Goal: Information Seeking & Learning: Learn about a topic

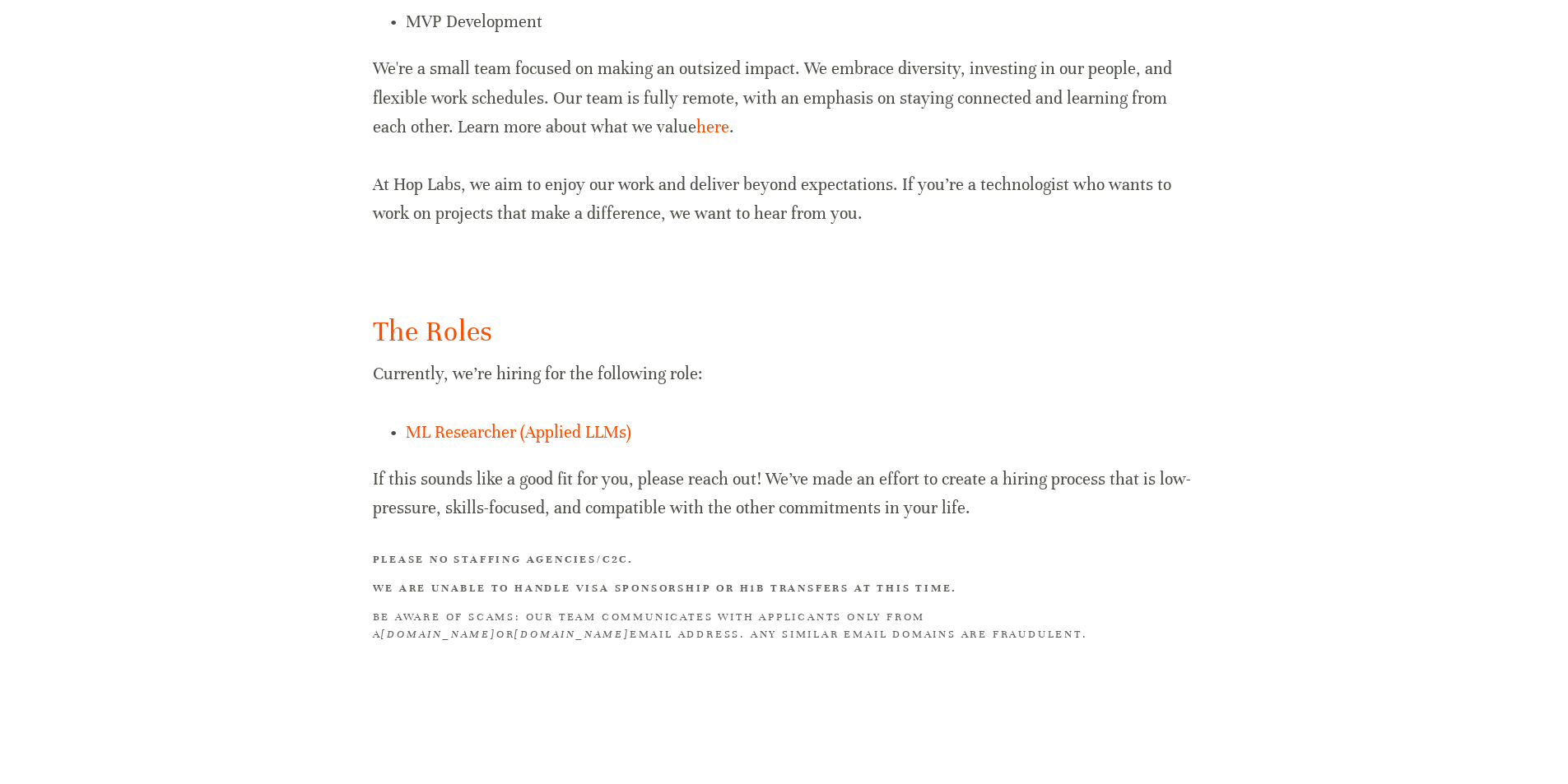
scroll to position [900, 0]
drag, startPoint x: 977, startPoint y: 580, endPoint x: 960, endPoint y: 638, distance: 60.4
click at [960, 638] on div "The Roles Currently, we’re hiring for the following role: ML Researcher (Applie…" at bounding box center [784, 478] width 823 height 332
click at [980, 645] on div "The Roles Currently, we’re hiring for the following role: ML Researcher (Applie…" at bounding box center [784, 478] width 851 height 360
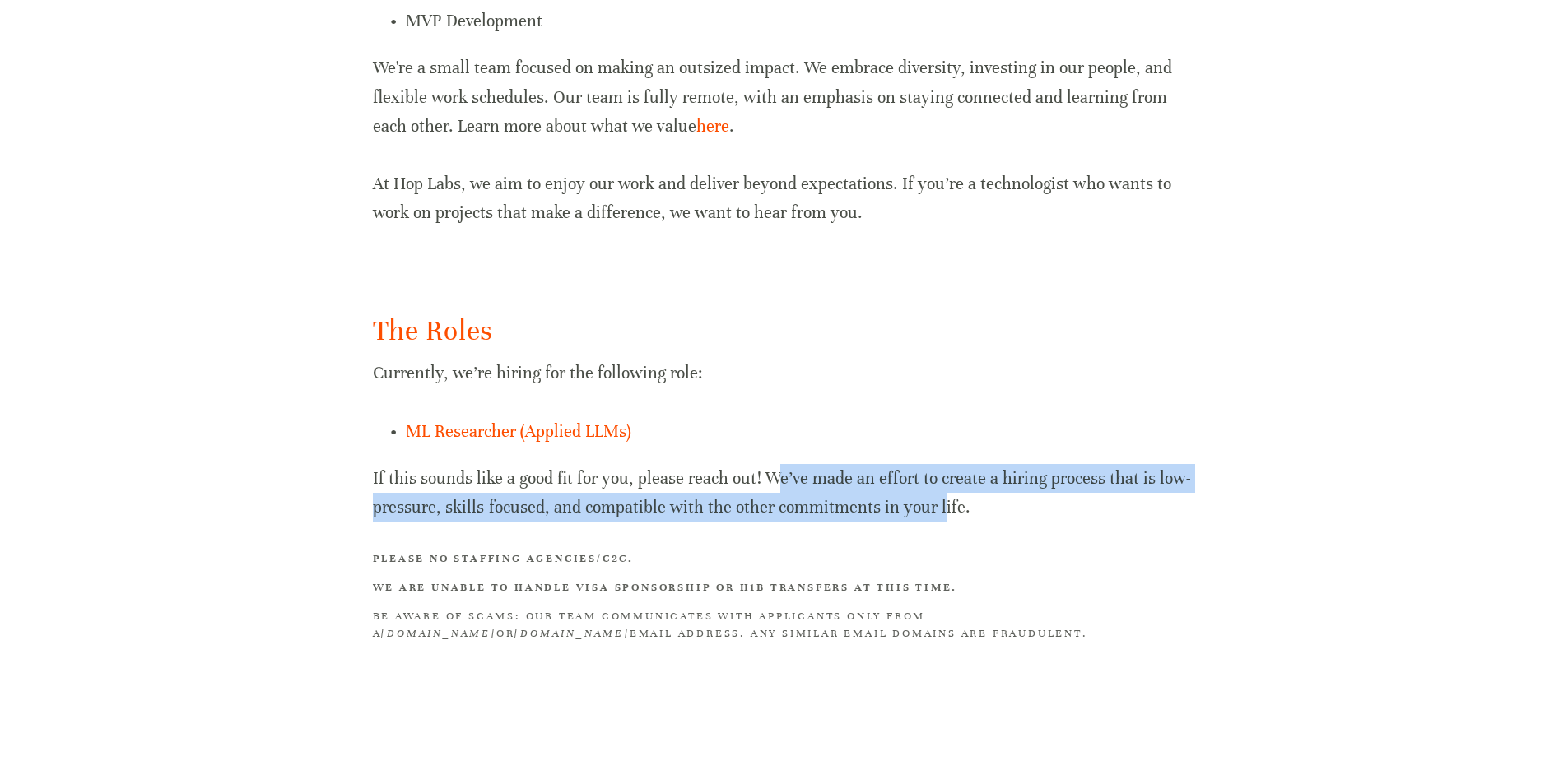
drag, startPoint x: 939, startPoint y: 503, endPoint x: 778, endPoint y: 479, distance: 162.8
click at [775, 479] on p "If this sounds like a good fit for you, please reach out! We’ve made an effort …" at bounding box center [784, 493] width 823 height 58
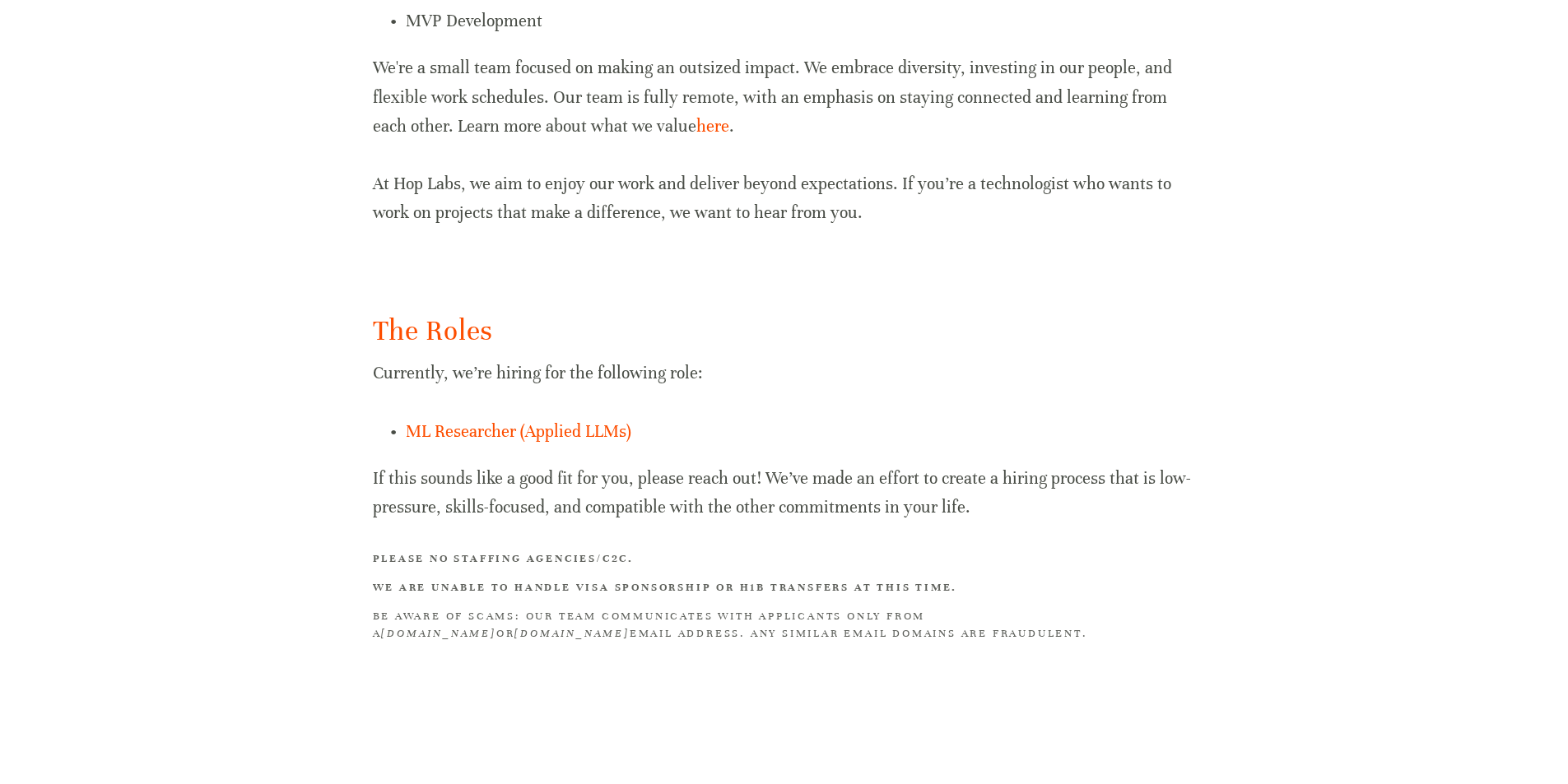
click at [1030, 517] on p "If this sounds like a good fit for you, please reach out! We’ve made an effort …" at bounding box center [784, 493] width 823 height 58
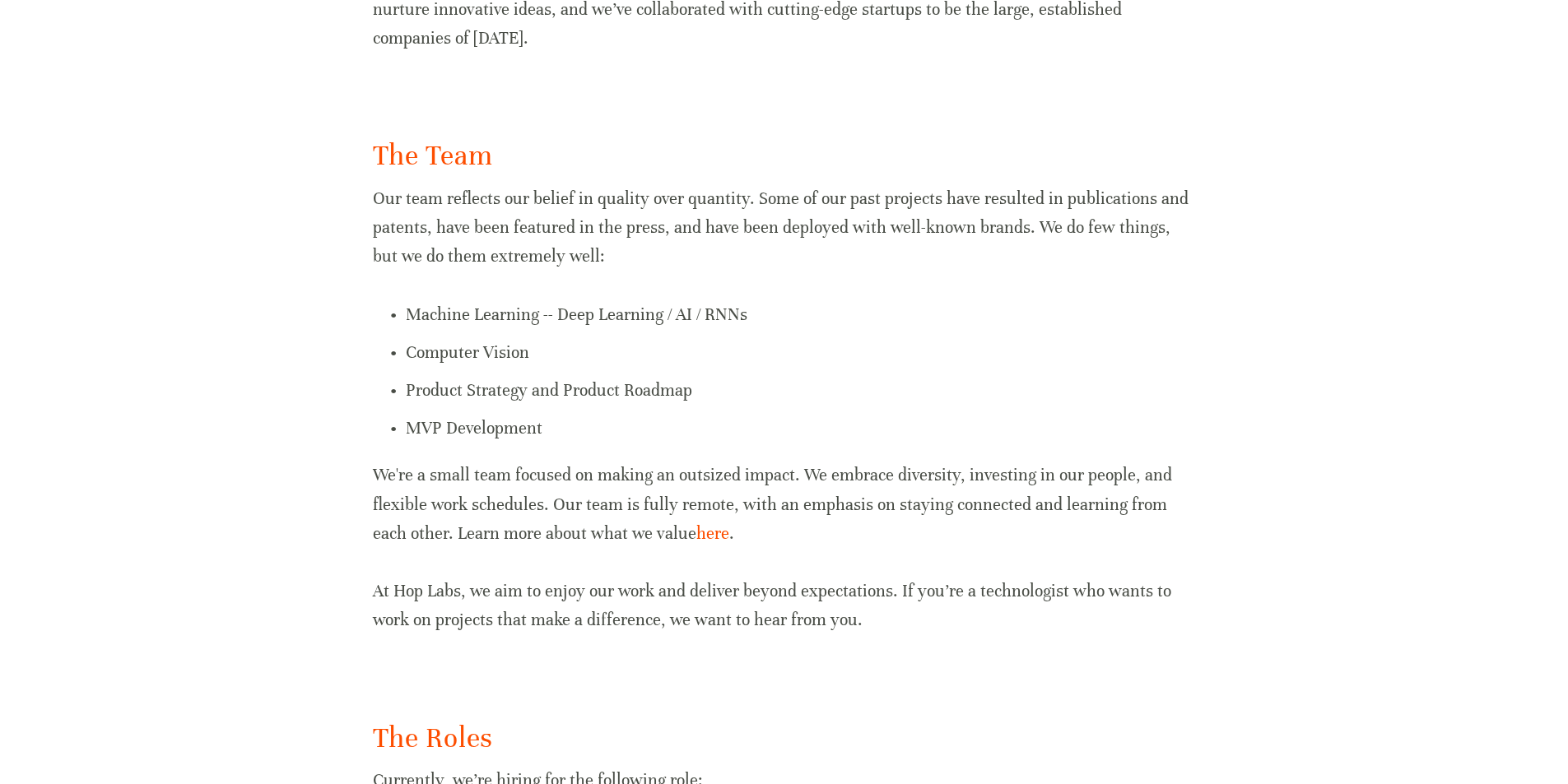
scroll to position [489, 0]
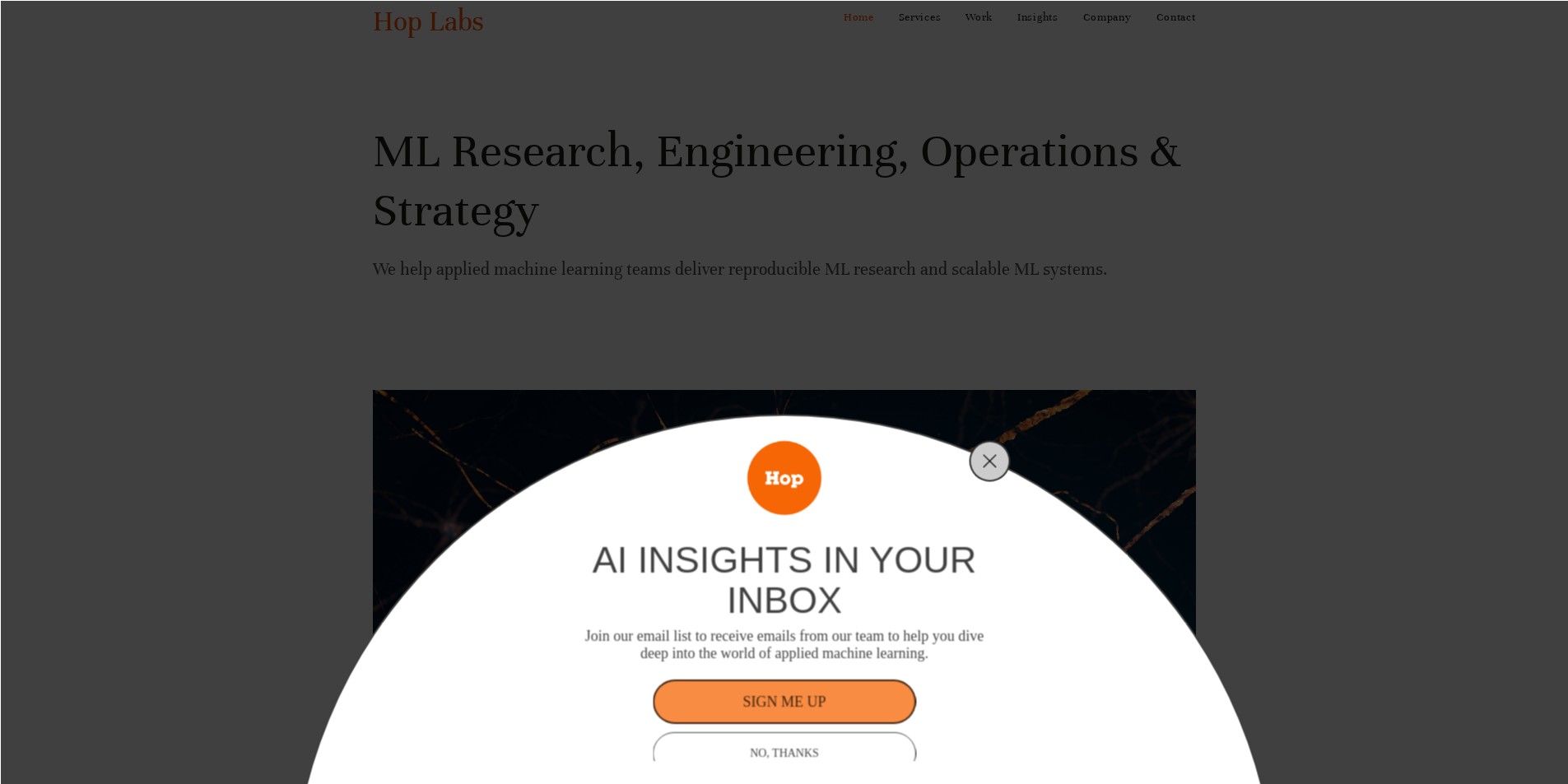
scroll to position [247, 0]
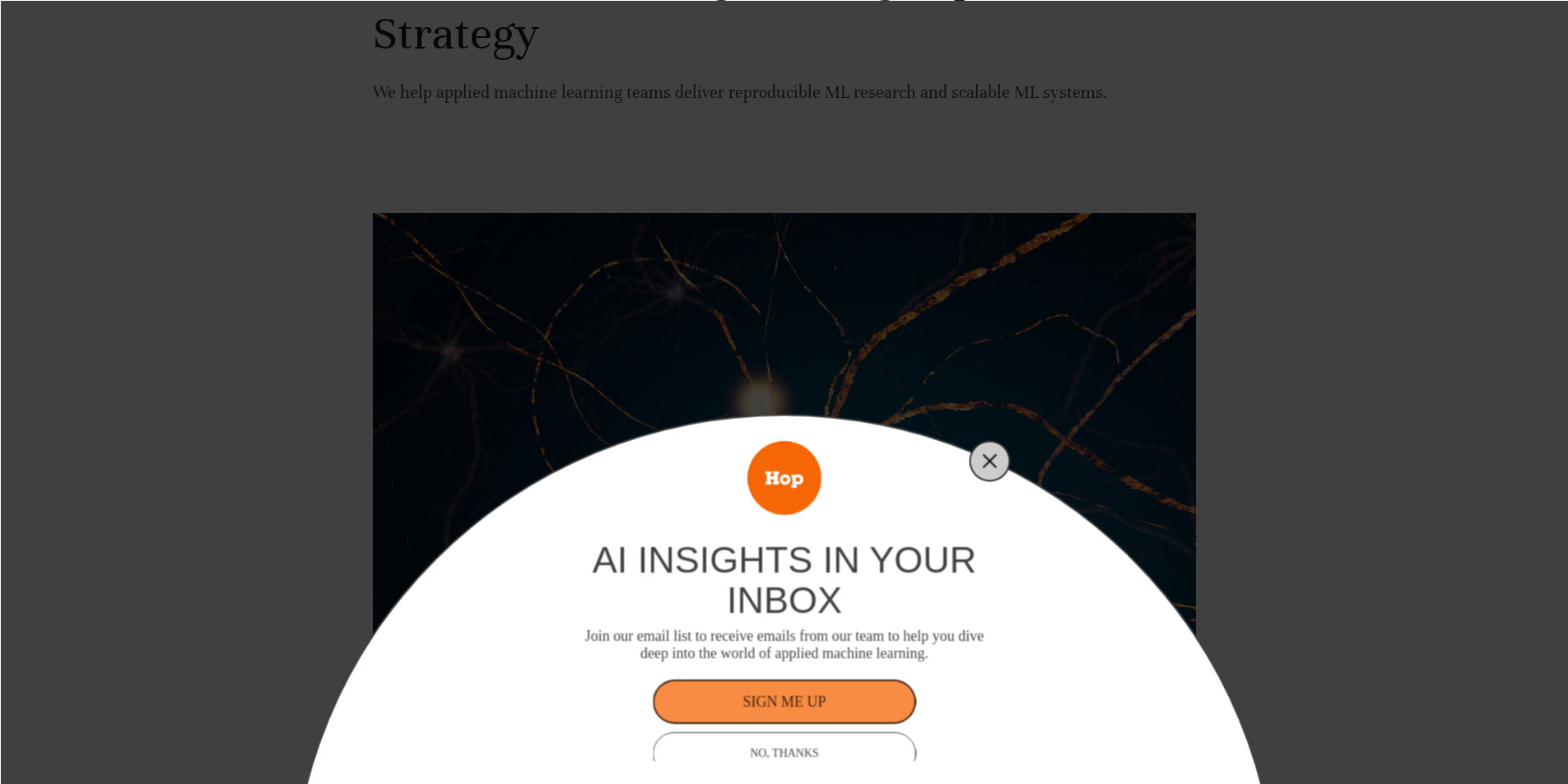
click at [988, 457] on icon "Close" at bounding box center [989, 460] width 15 height 15
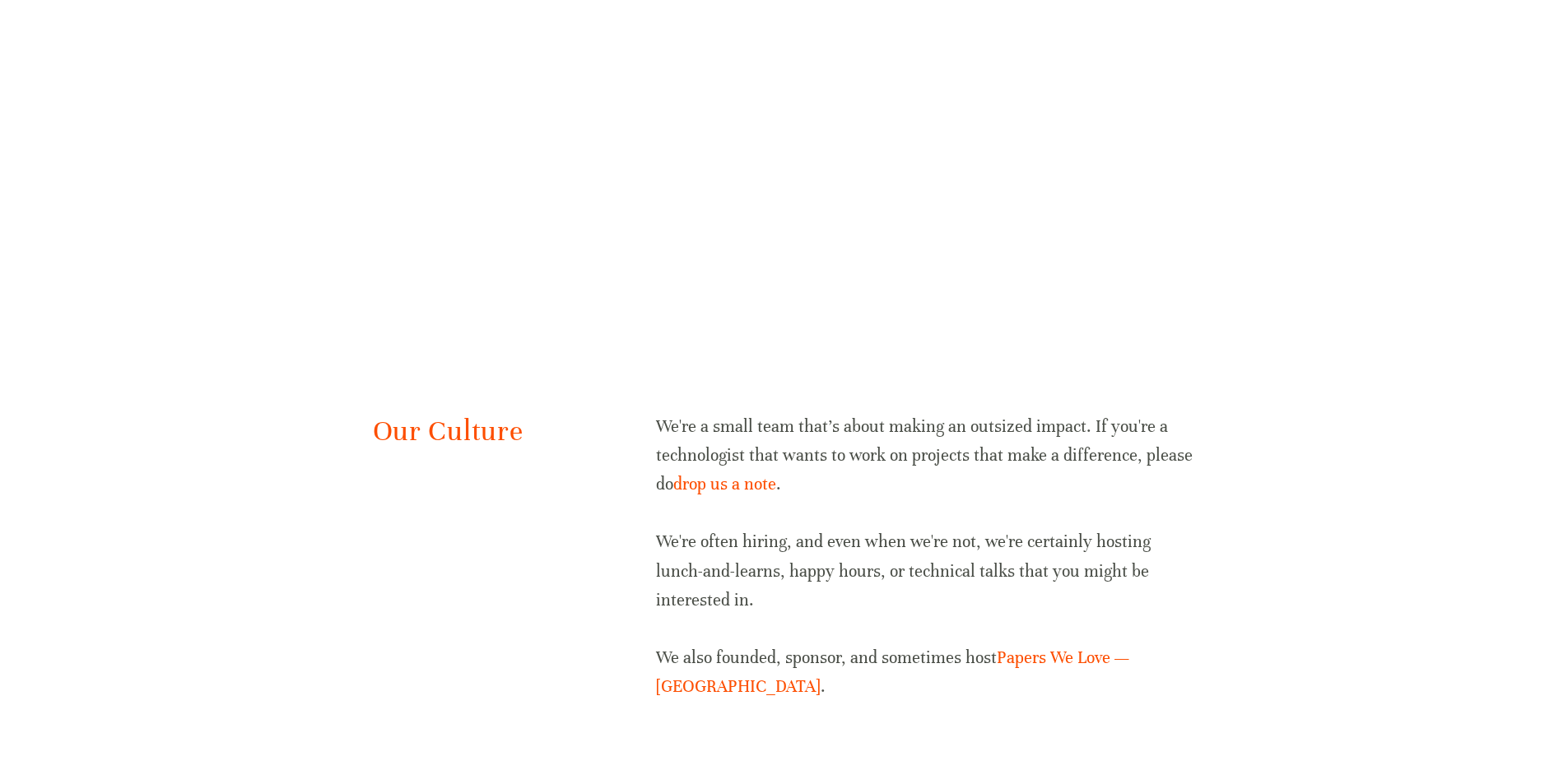
scroll to position [3191, 0]
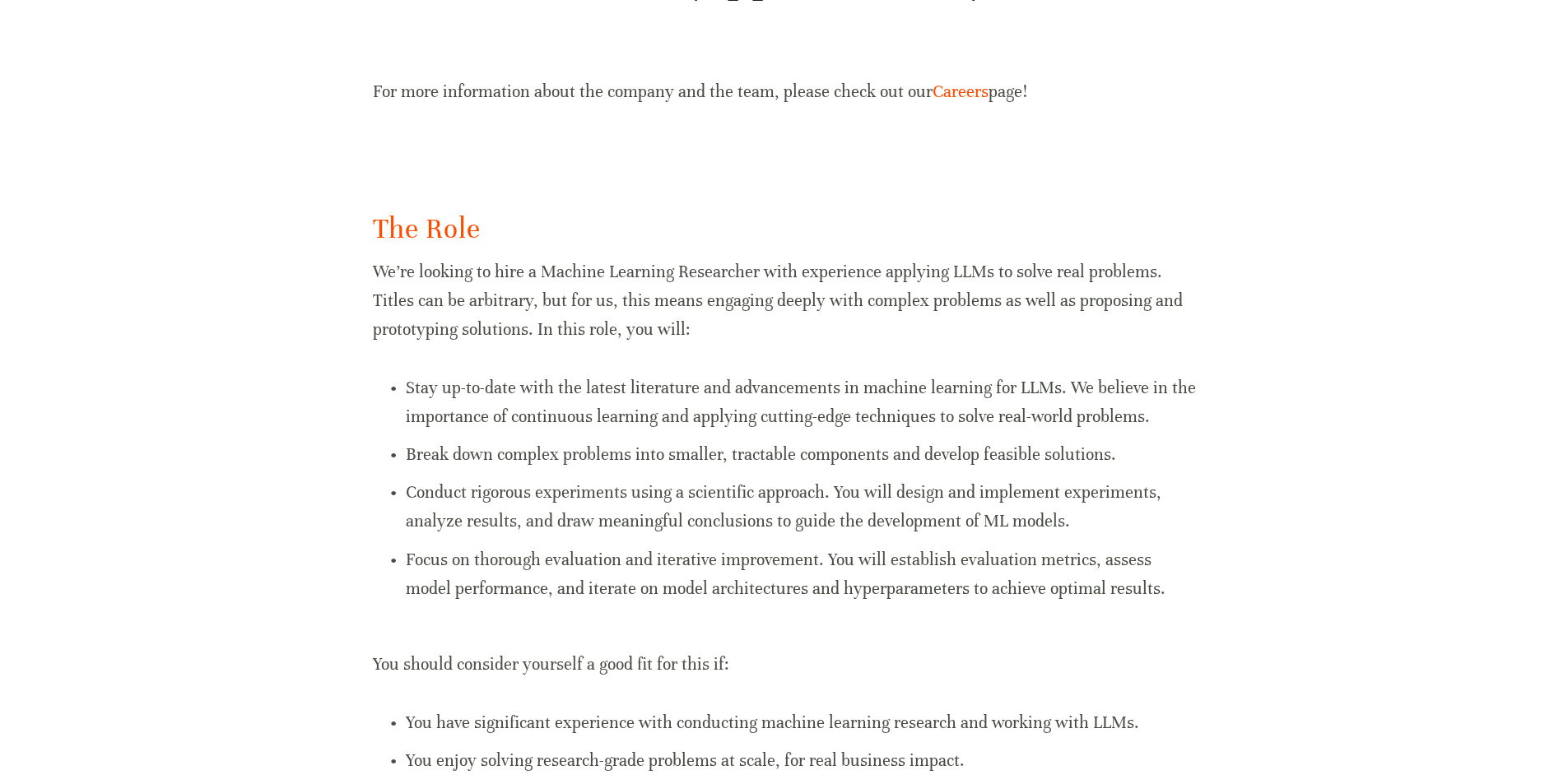
scroll to position [330, 0]
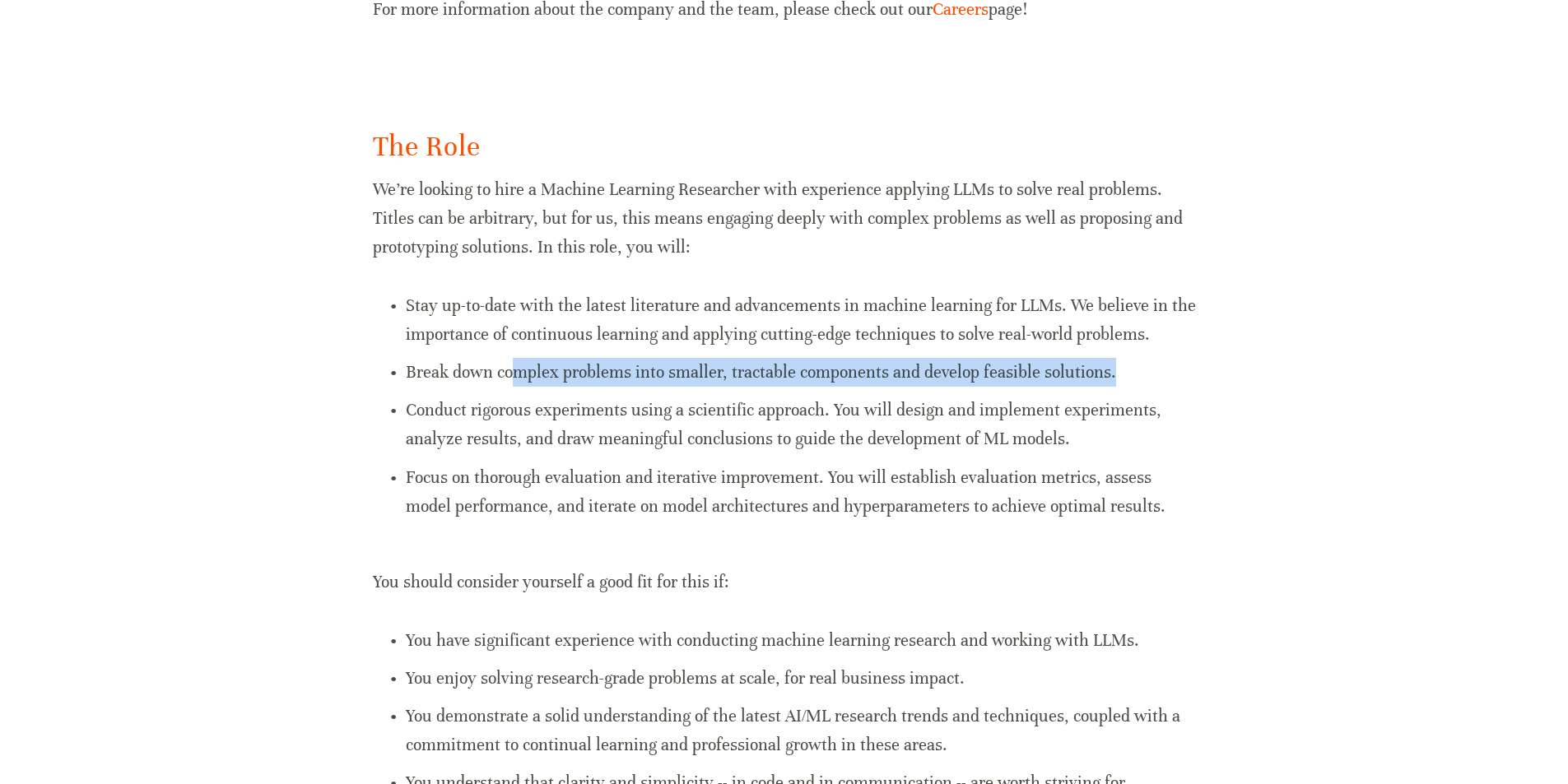
drag, startPoint x: 512, startPoint y: 371, endPoint x: 1121, endPoint y: 364, distance: 609.0
click at [1121, 364] on p "Break down complex problems into smaller, tractable components and develop feas…" at bounding box center [800, 372] width 790 height 29
click at [1125, 386] on p "Break down complex problems into smaller, tractable components and develop feas…" at bounding box center [800, 372] width 790 height 29
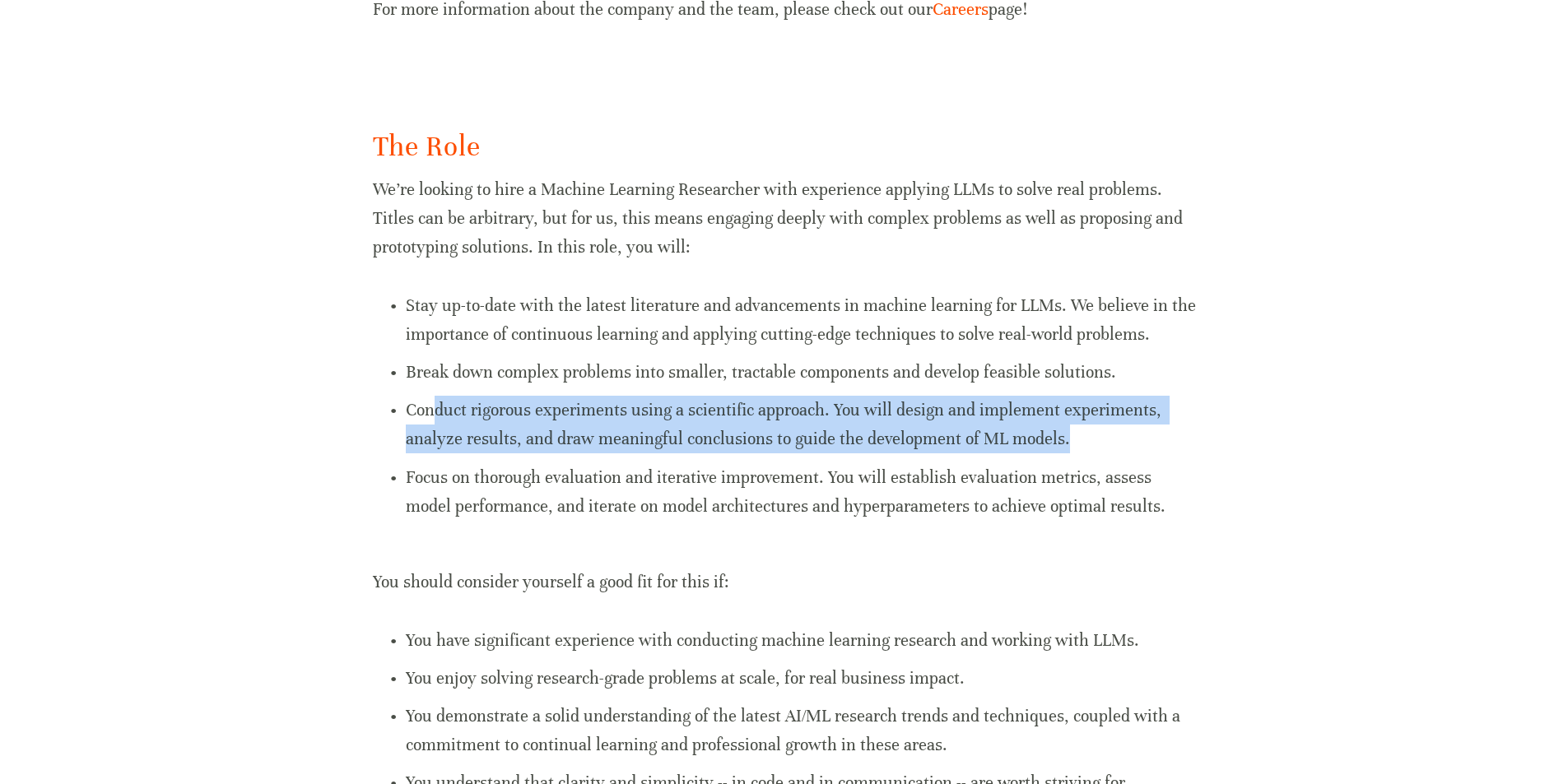
drag, startPoint x: 1061, startPoint y: 450, endPoint x: 435, endPoint y: 400, distance: 628.0
click at [435, 400] on p "Conduct rigorous experiments using a scientific approach. You will design and i…" at bounding box center [800, 424] width 790 height 58
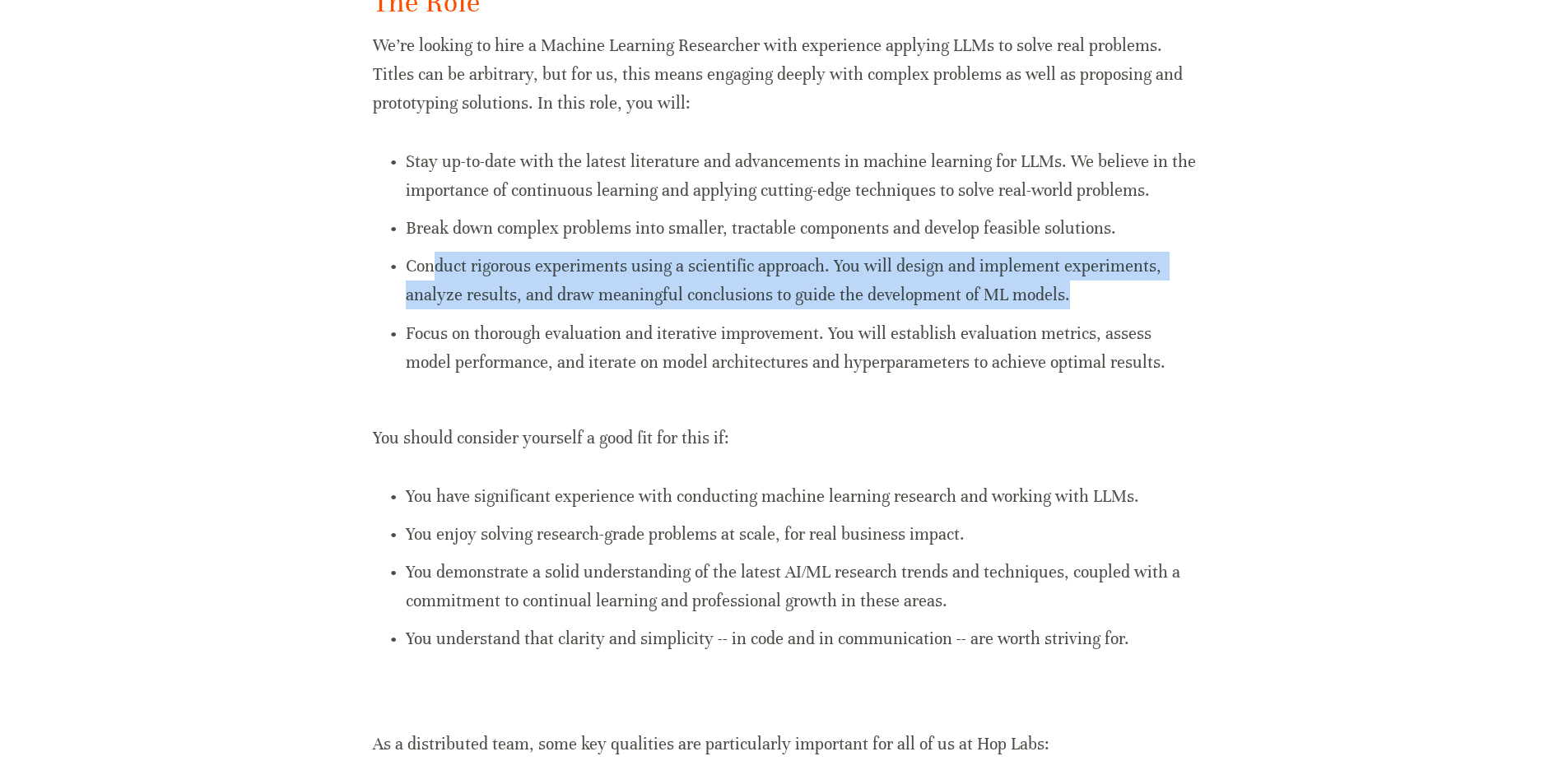
scroll to position [494, 0]
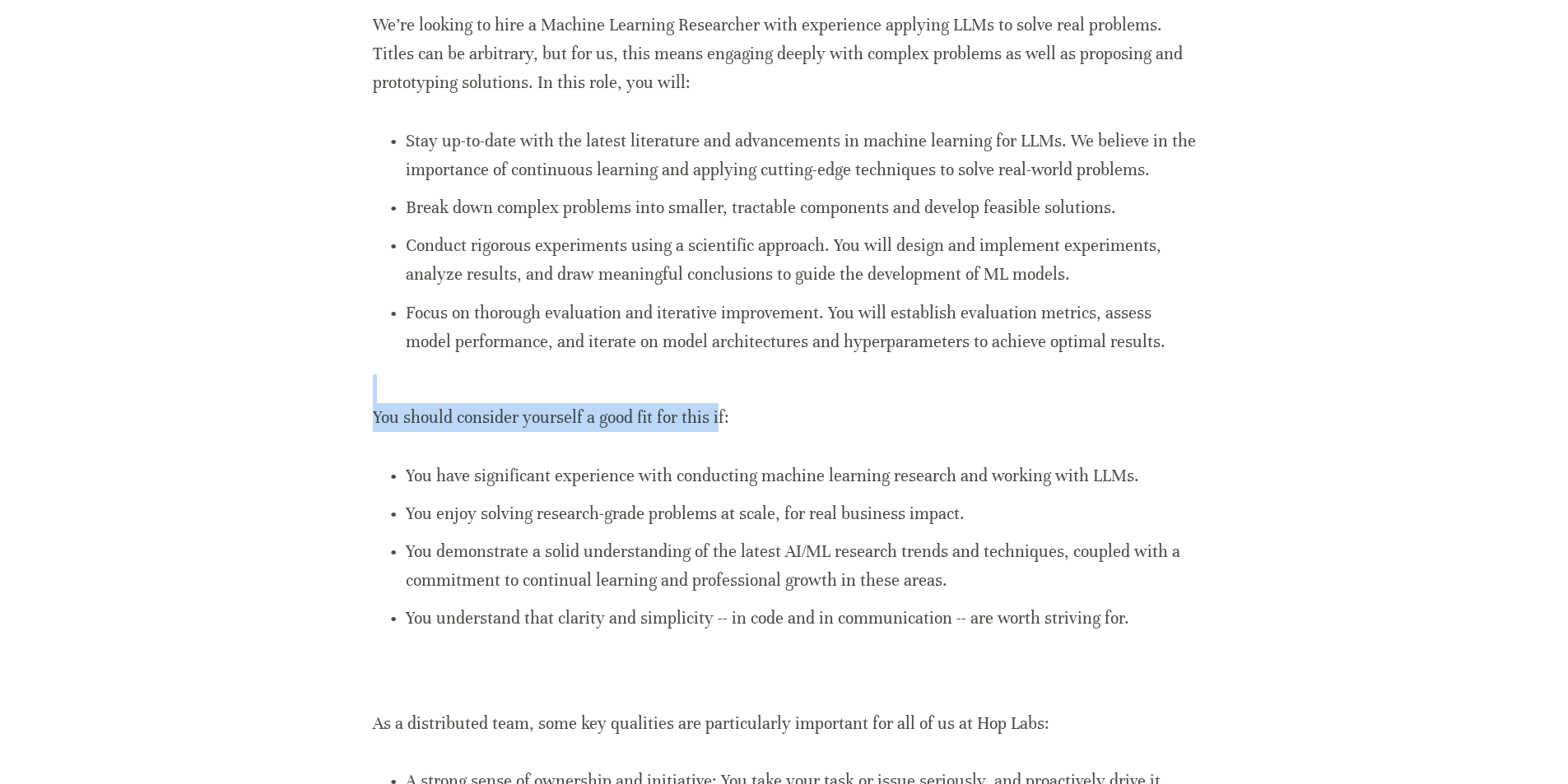
drag, startPoint x: 528, startPoint y: 402, endPoint x: 827, endPoint y: 429, distance: 300.2
click at [730, 420] on p "You should consider yourself a good fit for this if:" at bounding box center [784, 403] width 823 height 58
click at [849, 429] on p "You should consider yourself a good fit for this if:" at bounding box center [784, 403] width 823 height 58
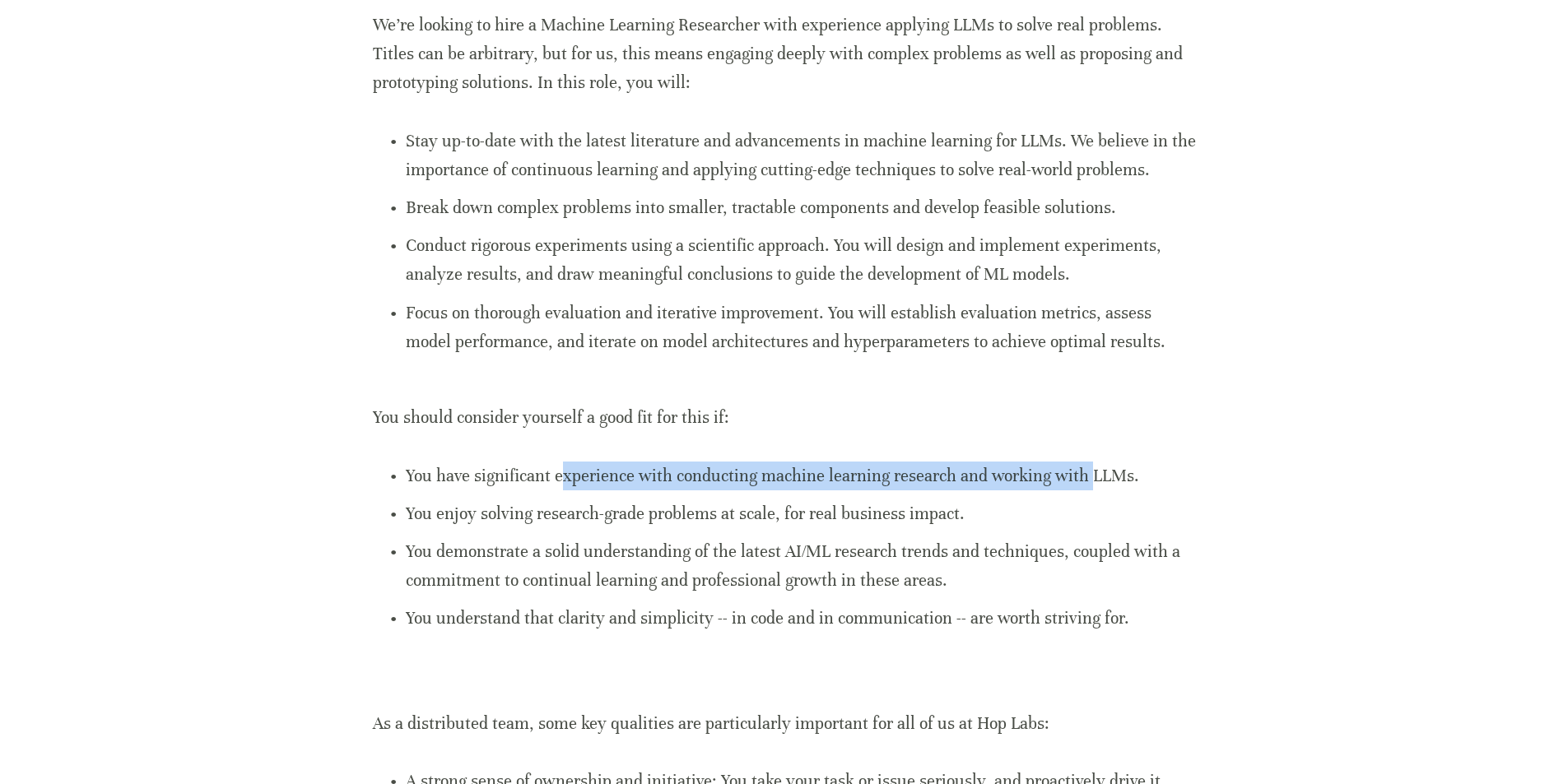
drag, startPoint x: 617, startPoint y: 476, endPoint x: 1088, endPoint y: 481, distance: 471.0
click at [1088, 481] on p "You have significant experience with conducting machine learning research and w…" at bounding box center [800, 477] width 790 height 29
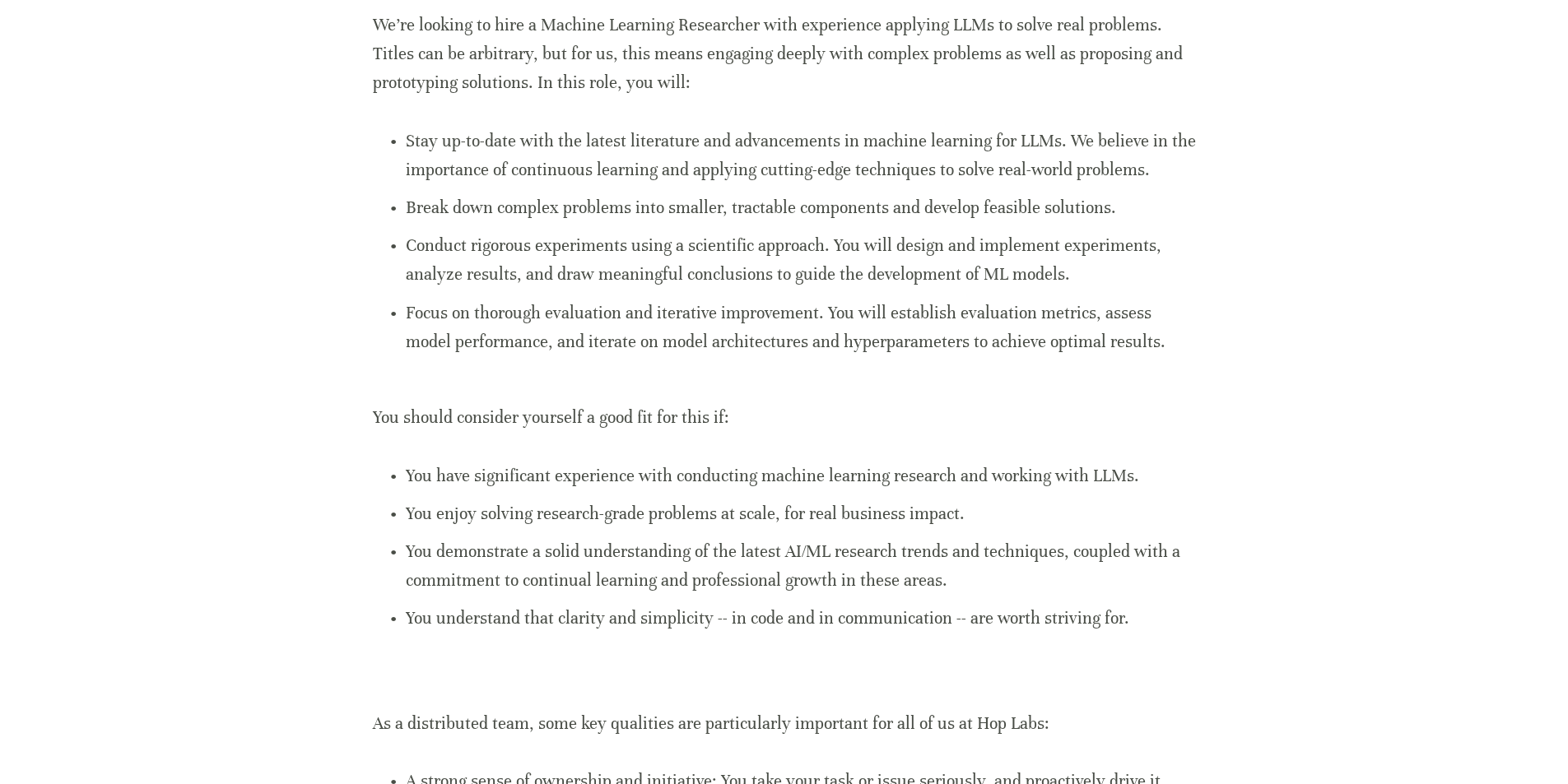
click at [1037, 506] on p "You enjoy solving research-grade problems at scale, for real business impact." at bounding box center [800, 514] width 790 height 29
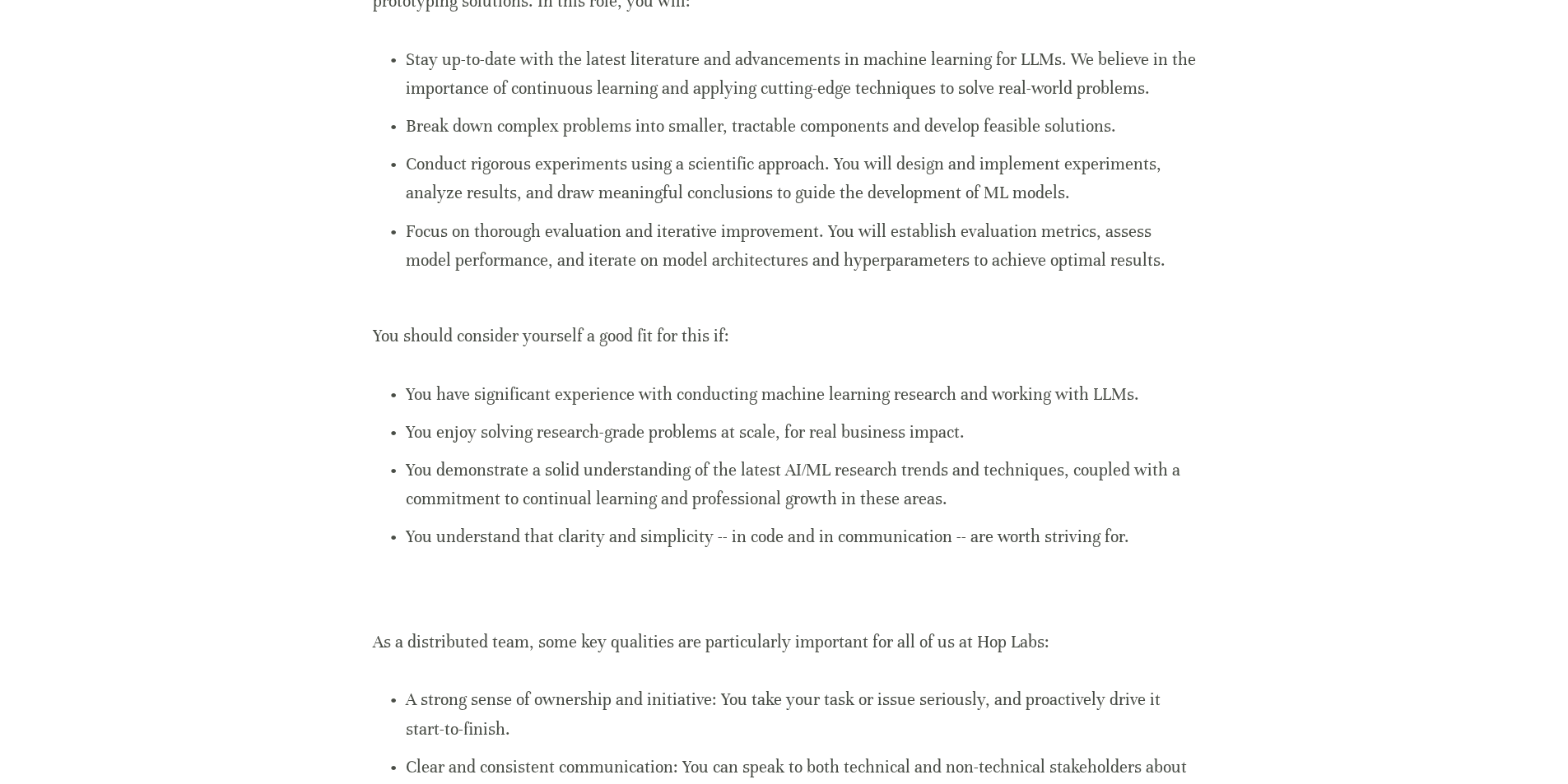
scroll to position [576, 0]
drag, startPoint x: 616, startPoint y: 417, endPoint x: 974, endPoint y: 435, distance: 358.5
click at [974, 435] on p "You enjoy solving research-grade problems at scale, for real business impact." at bounding box center [800, 432] width 790 height 29
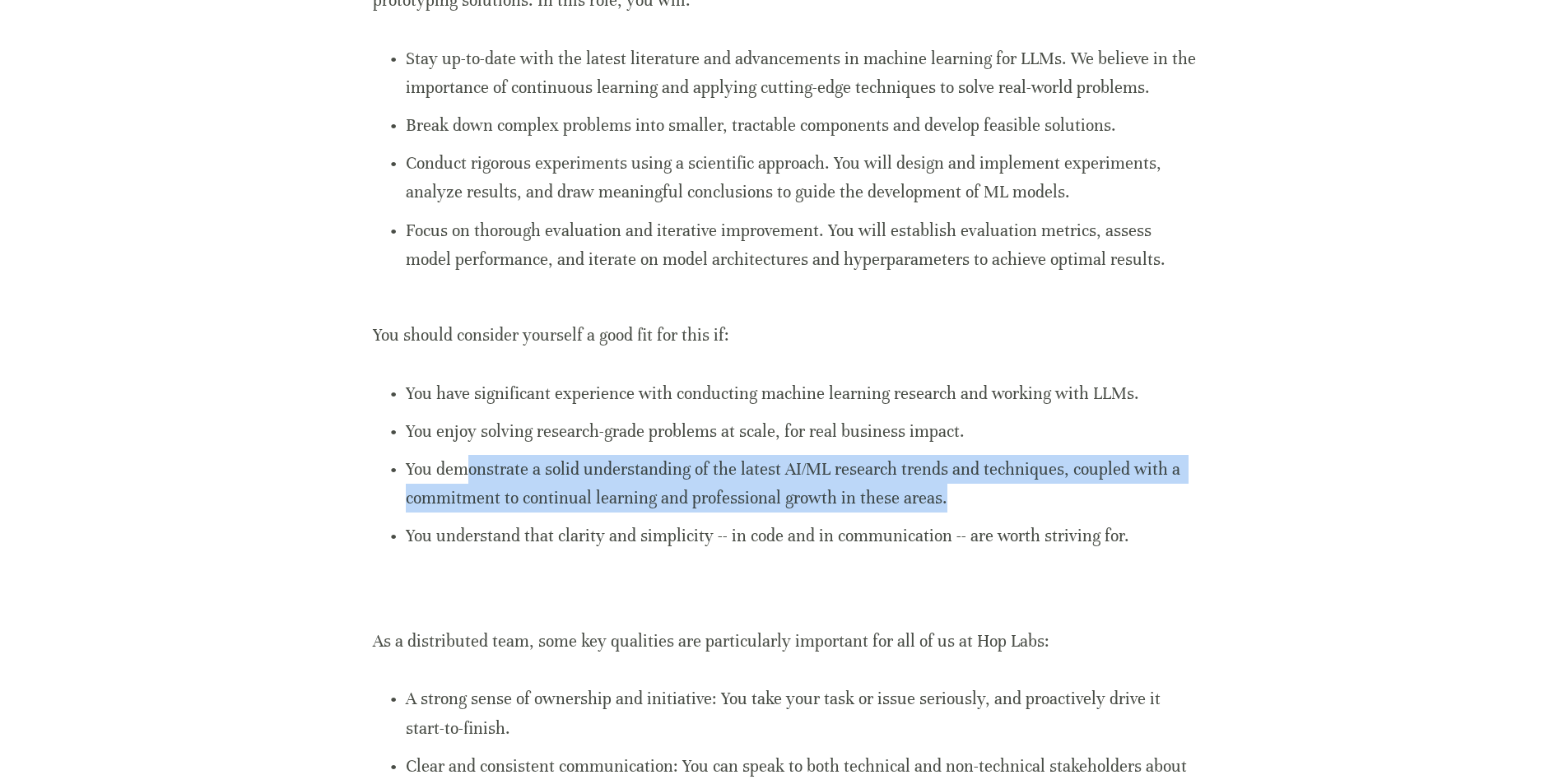
drag, startPoint x: 465, startPoint y: 461, endPoint x: 964, endPoint y: 491, distance: 499.9
click at [964, 491] on p "You demonstrate a solid understanding of the latest AI/ML research trends and t…" at bounding box center [800, 484] width 790 height 58
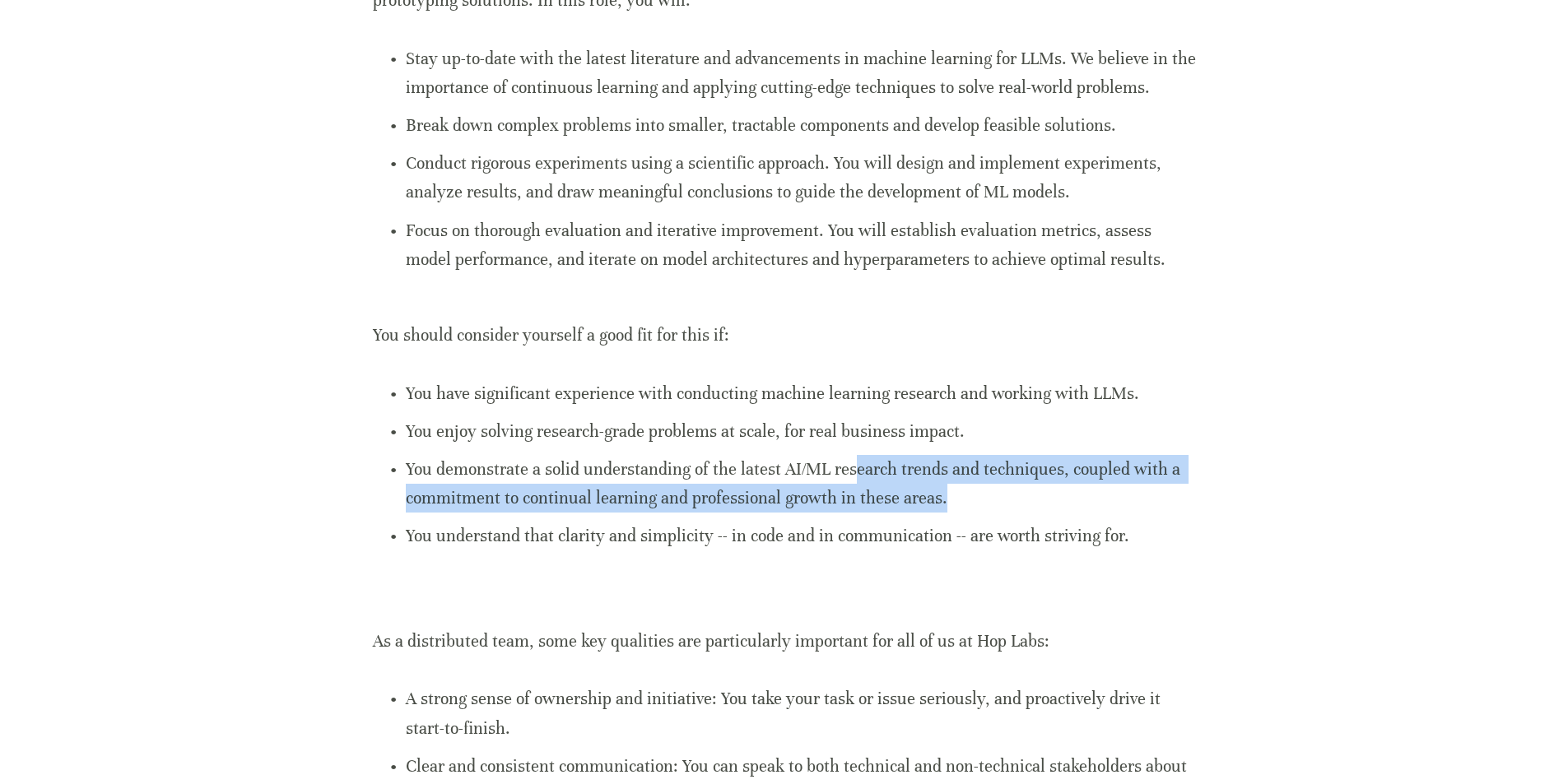
drag, startPoint x: 939, startPoint y: 493, endPoint x: 856, endPoint y: 474, distance: 85.1
click at [856, 474] on p "You demonstrate a solid understanding of the latest AI/ML research trends and t…" at bounding box center [800, 484] width 790 height 58
click at [1029, 494] on p "You demonstrate a solid understanding of the latest AI/ML research trends and t…" at bounding box center [800, 484] width 790 height 58
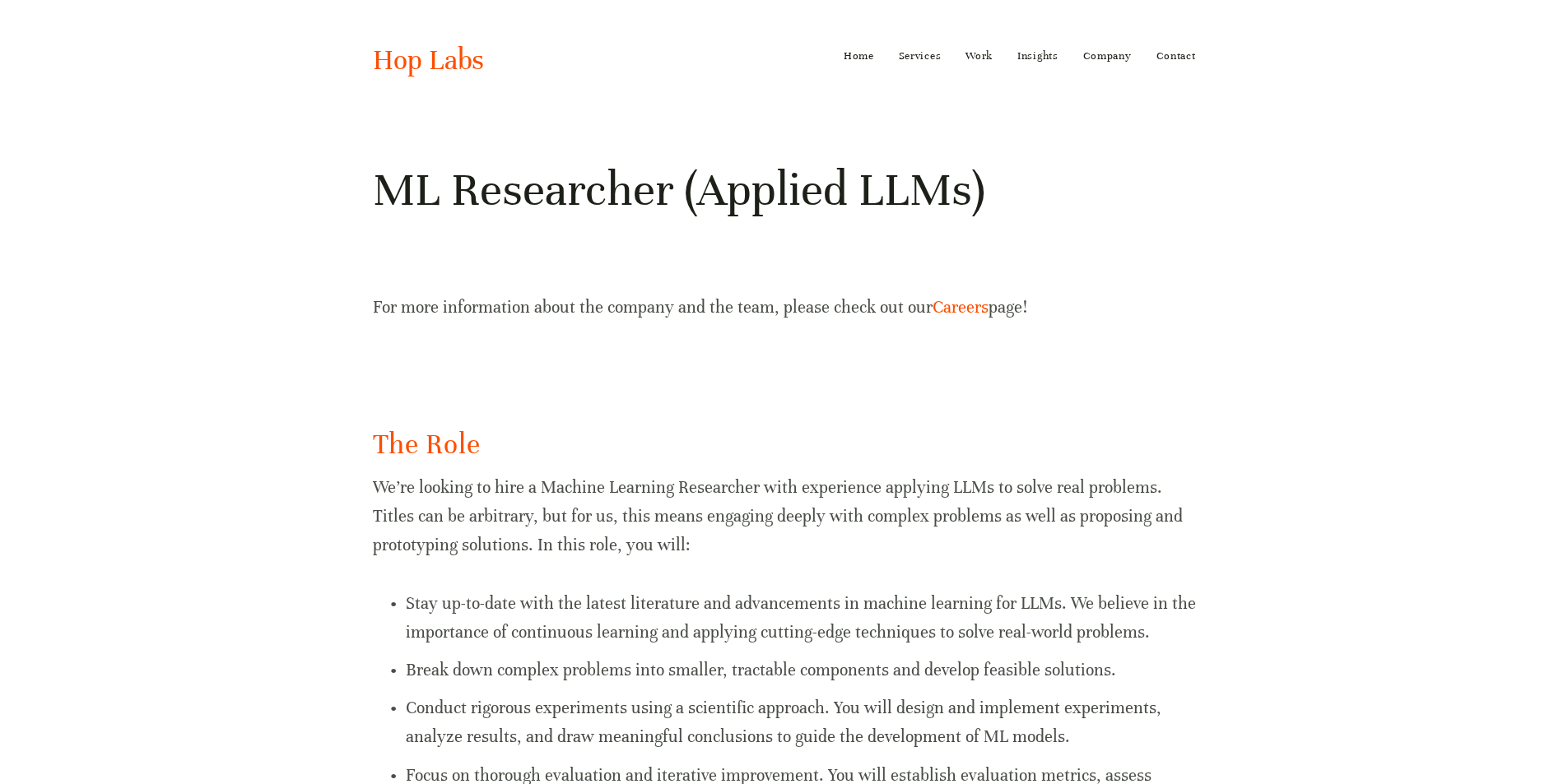
scroll to position [0, 0]
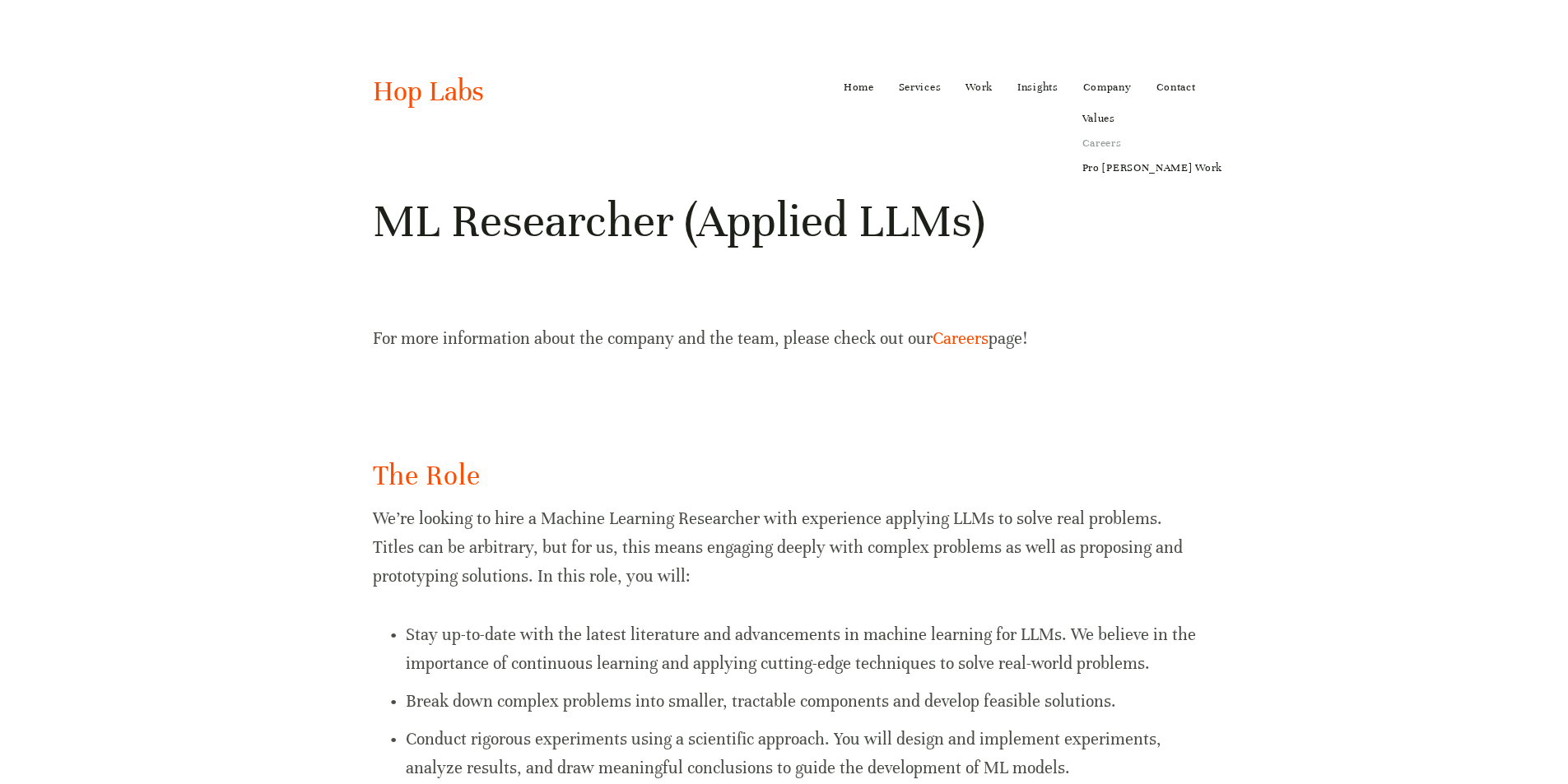
click at [1100, 138] on link "Careers" at bounding box center [1152, 143] width 163 height 25
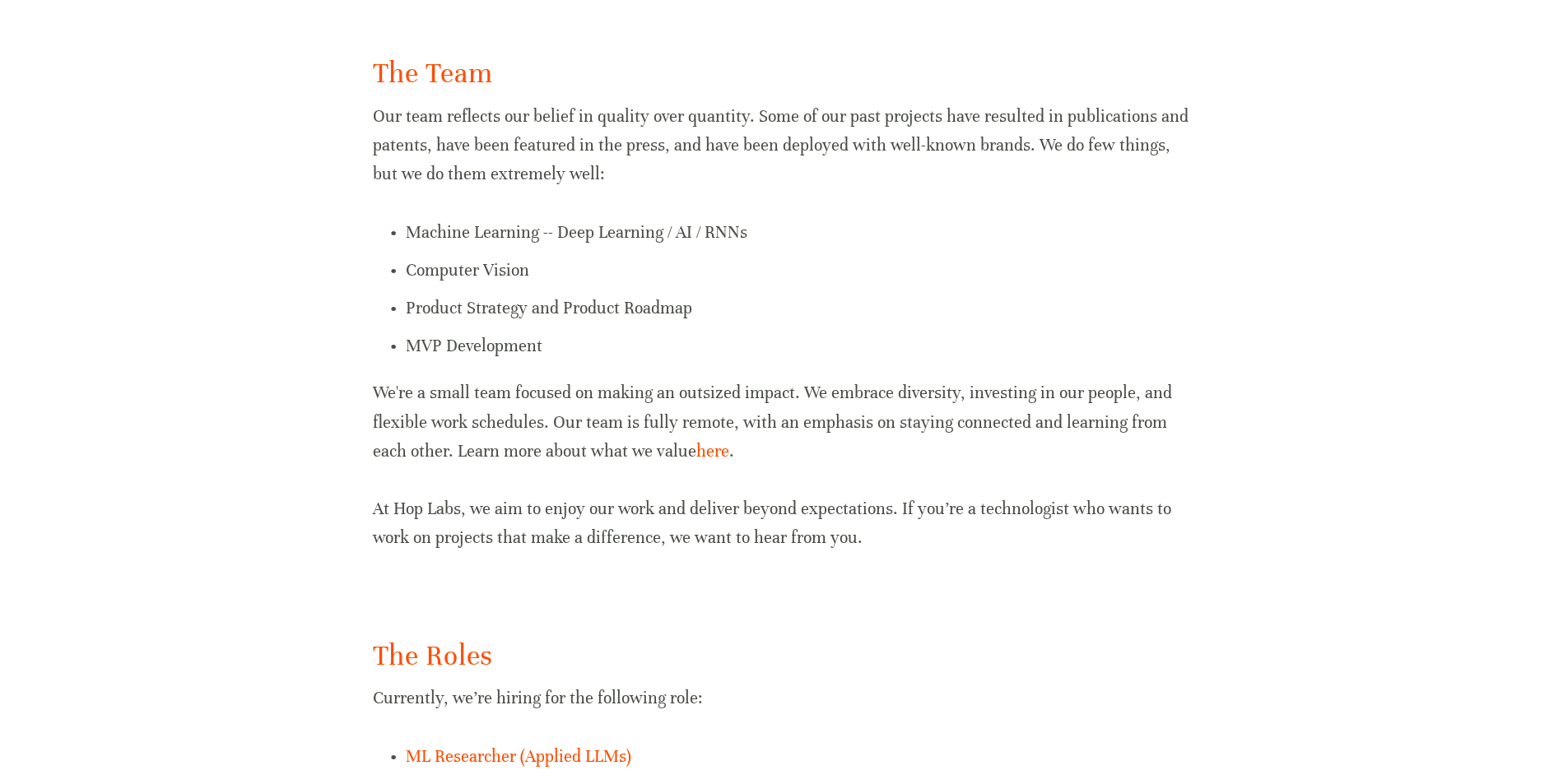
scroll to position [576, 0]
drag, startPoint x: 517, startPoint y: 391, endPoint x: 858, endPoint y: 403, distance: 341.2
click at [858, 403] on p "We're a small team focused on making an outsized impact. We embrace diversity, …" at bounding box center [784, 421] width 823 height 87
click at [885, 440] on p "We're a small team focused on making an outsized impact. We embrace diversity, …" at bounding box center [784, 421] width 823 height 87
drag, startPoint x: 886, startPoint y: 447, endPoint x: 821, endPoint y: 390, distance: 86.5
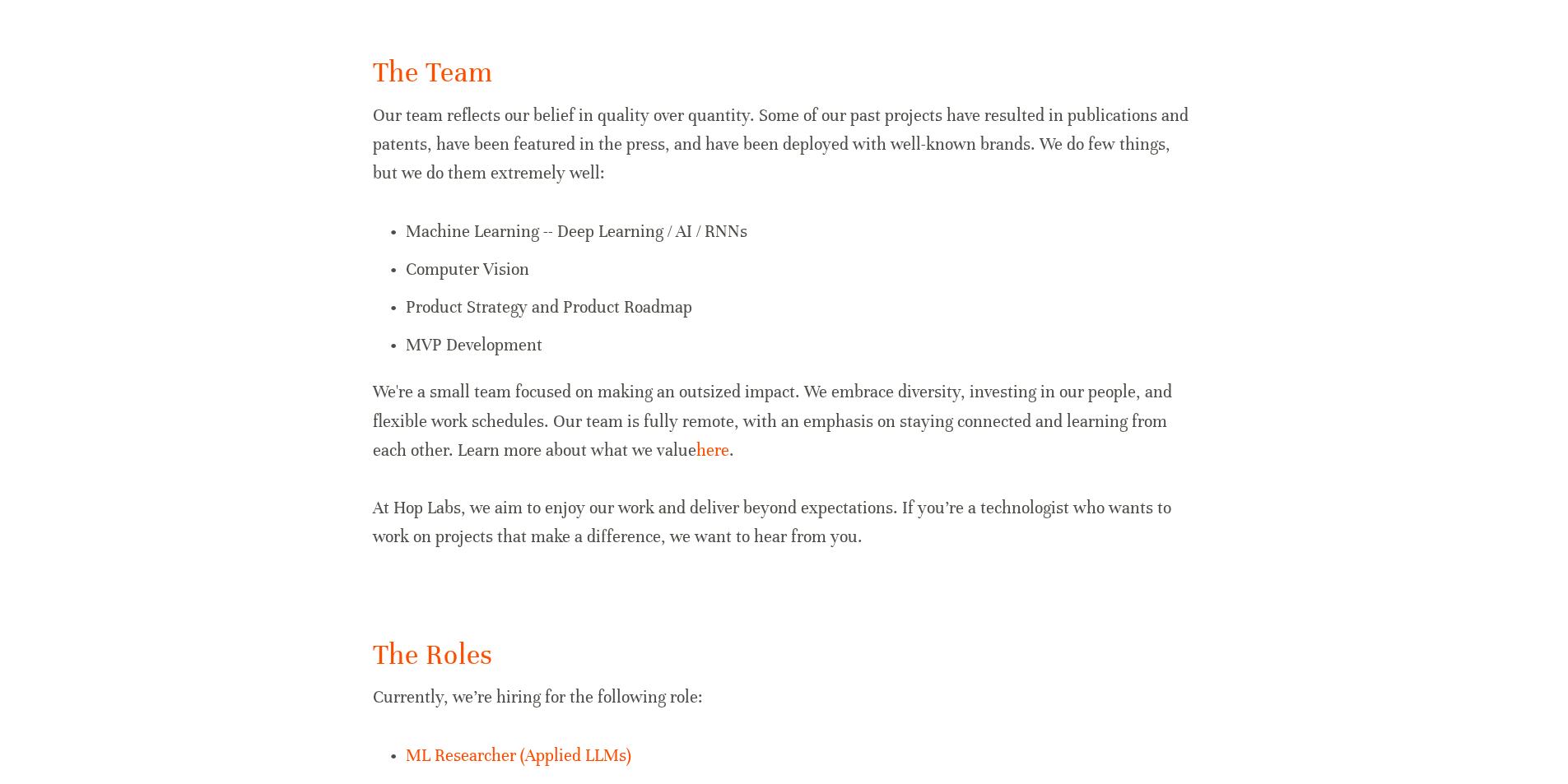
click at [821, 390] on p "We're a small team focused on making an outsized impact. We embrace diversity, …" at bounding box center [784, 421] width 823 height 87
drag, startPoint x: 800, startPoint y: 385, endPoint x: 939, endPoint y: 437, distance: 148.4
click at [939, 437] on p "We're a small team focused on making an outsized impact. We embrace diversity, …" at bounding box center [784, 421] width 823 height 87
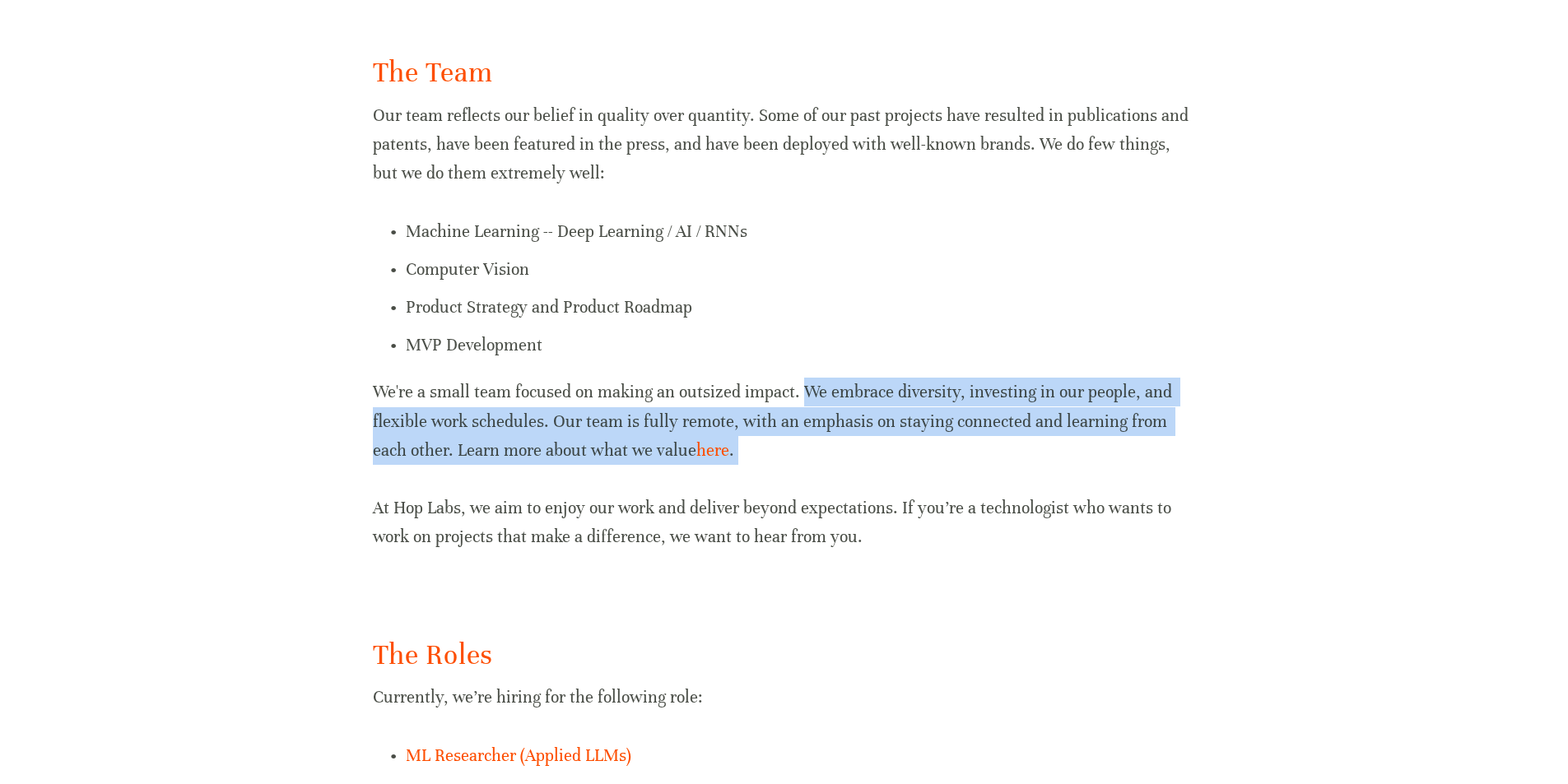
drag, startPoint x: 933, startPoint y: 440, endPoint x: 814, endPoint y: 393, distance: 127.9
click at [814, 393] on p "We're a small team focused on making an outsized impact. We embrace diversity, …" at bounding box center [784, 421] width 823 height 87
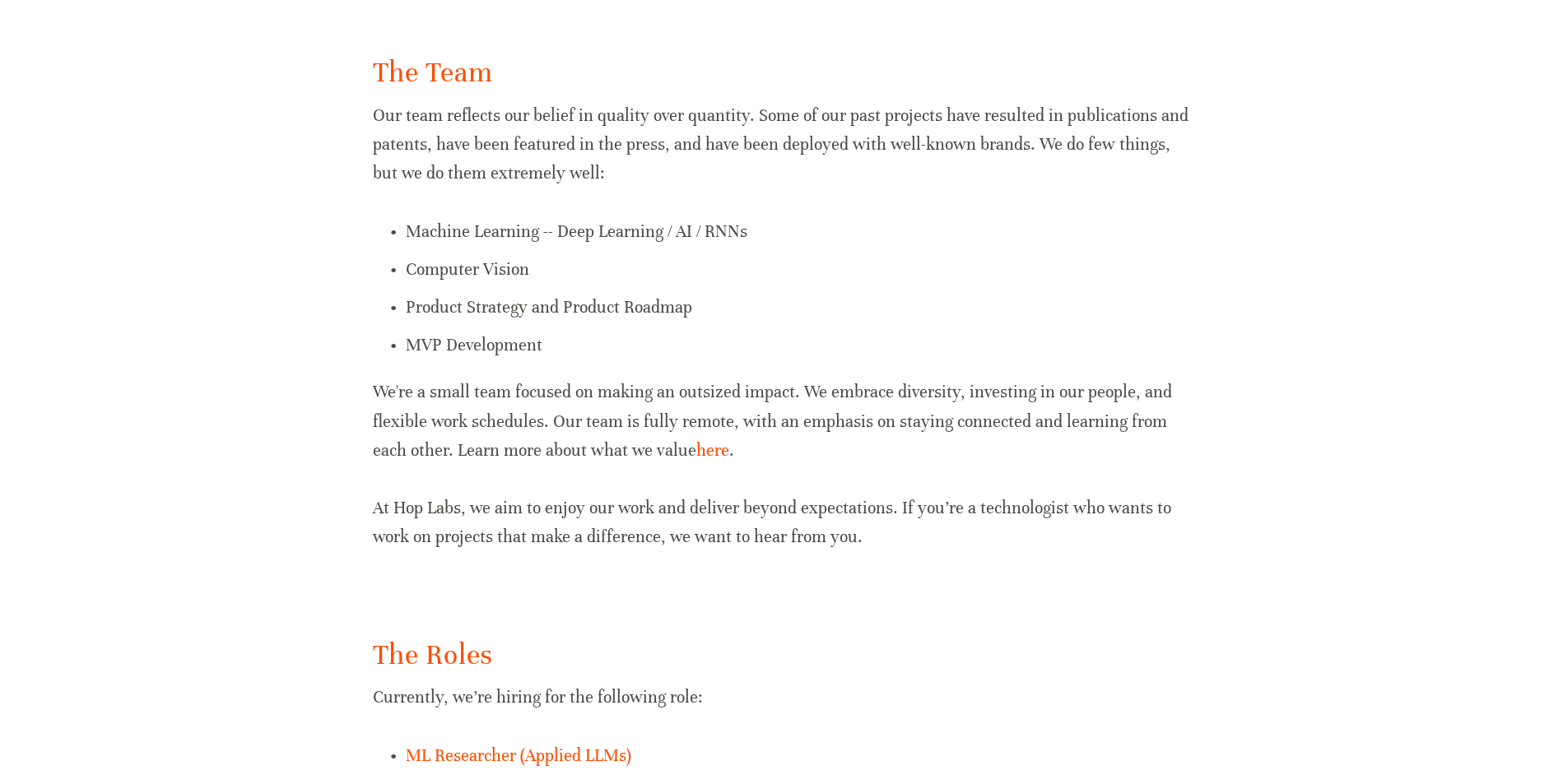
drag, startPoint x: 809, startPoint y: 392, endPoint x: 910, endPoint y: 440, distance: 111.8
click at [910, 440] on p "We're a small team focused on making an outsized impact. We embrace diversity, …" at bounding box center [784, 421] width 823 height 87
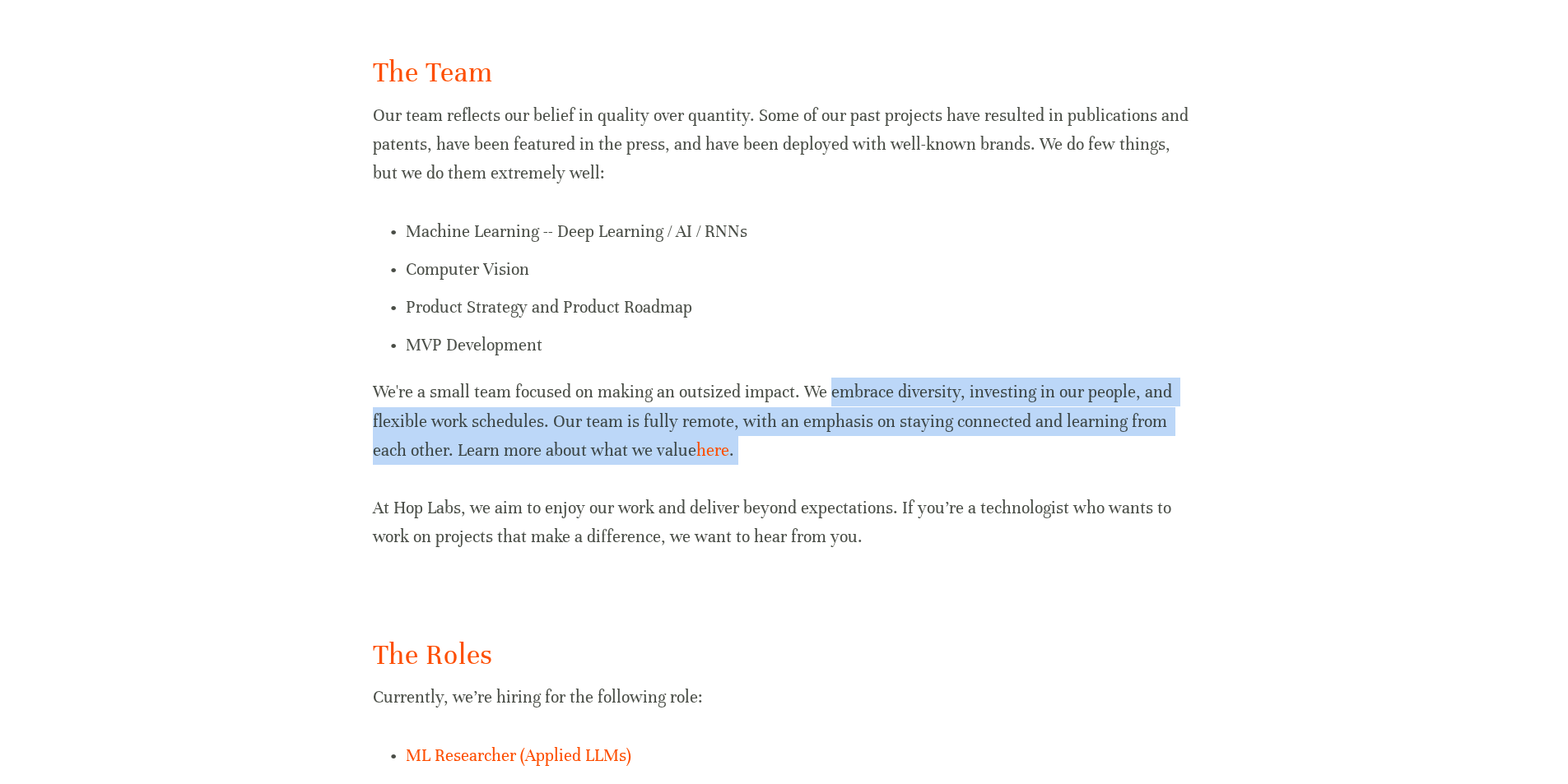
drag, startPoint x: 910, startPoint y: 440, endPoint x: 847, endPoint y: 397, distance: 76.3
click at [847, 397] on p "We're a small team focused on making an outsized impact. We embrace diversity, …" at bounding box center [784, 421] width 823 height 87
click at [850, 416] on p "We're a small team focused on making an outsized impact. We embrace diversity, …" at bounding box center [784, 421] width 823 height 87
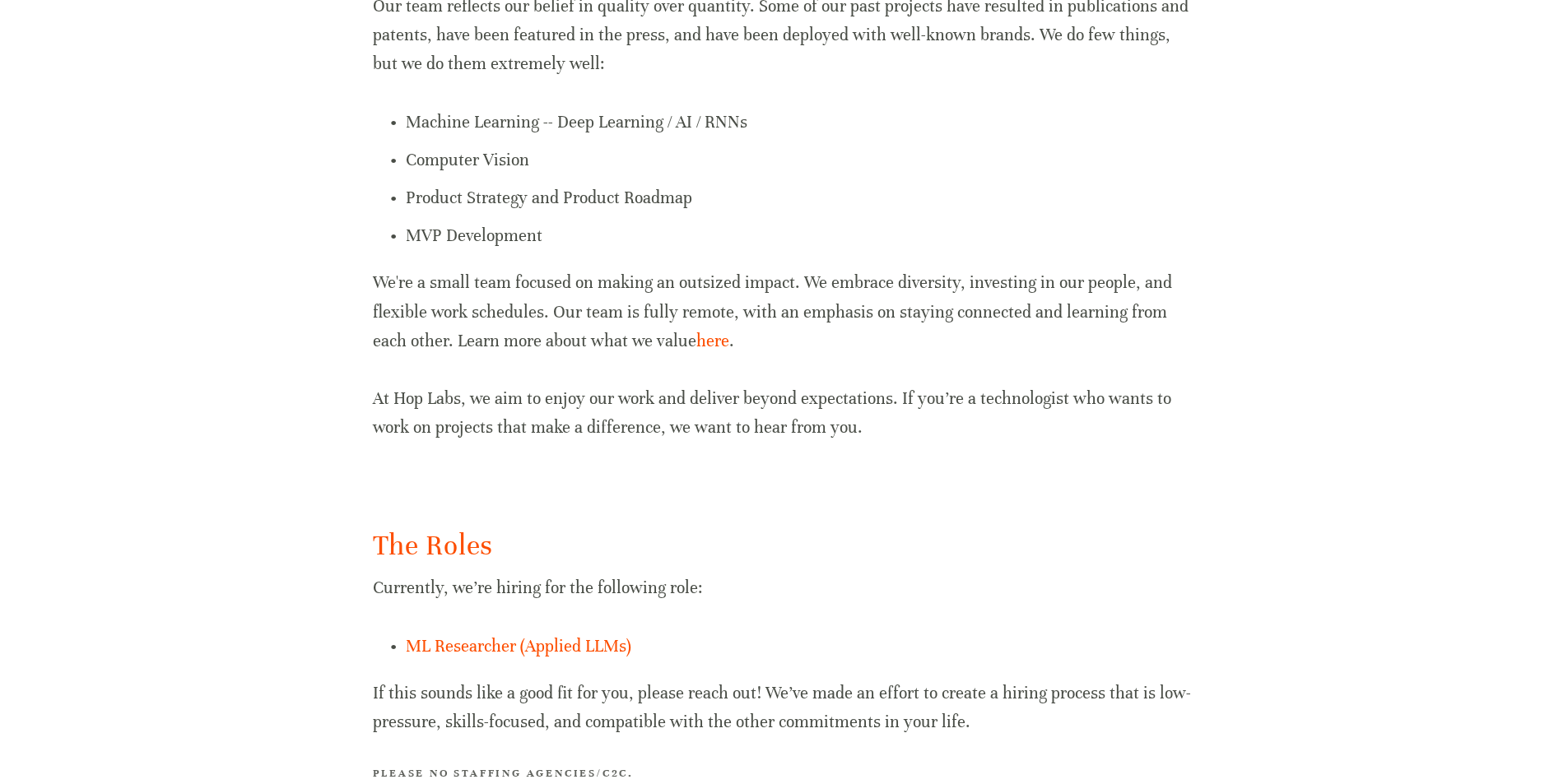
scroll to position [900, 0]
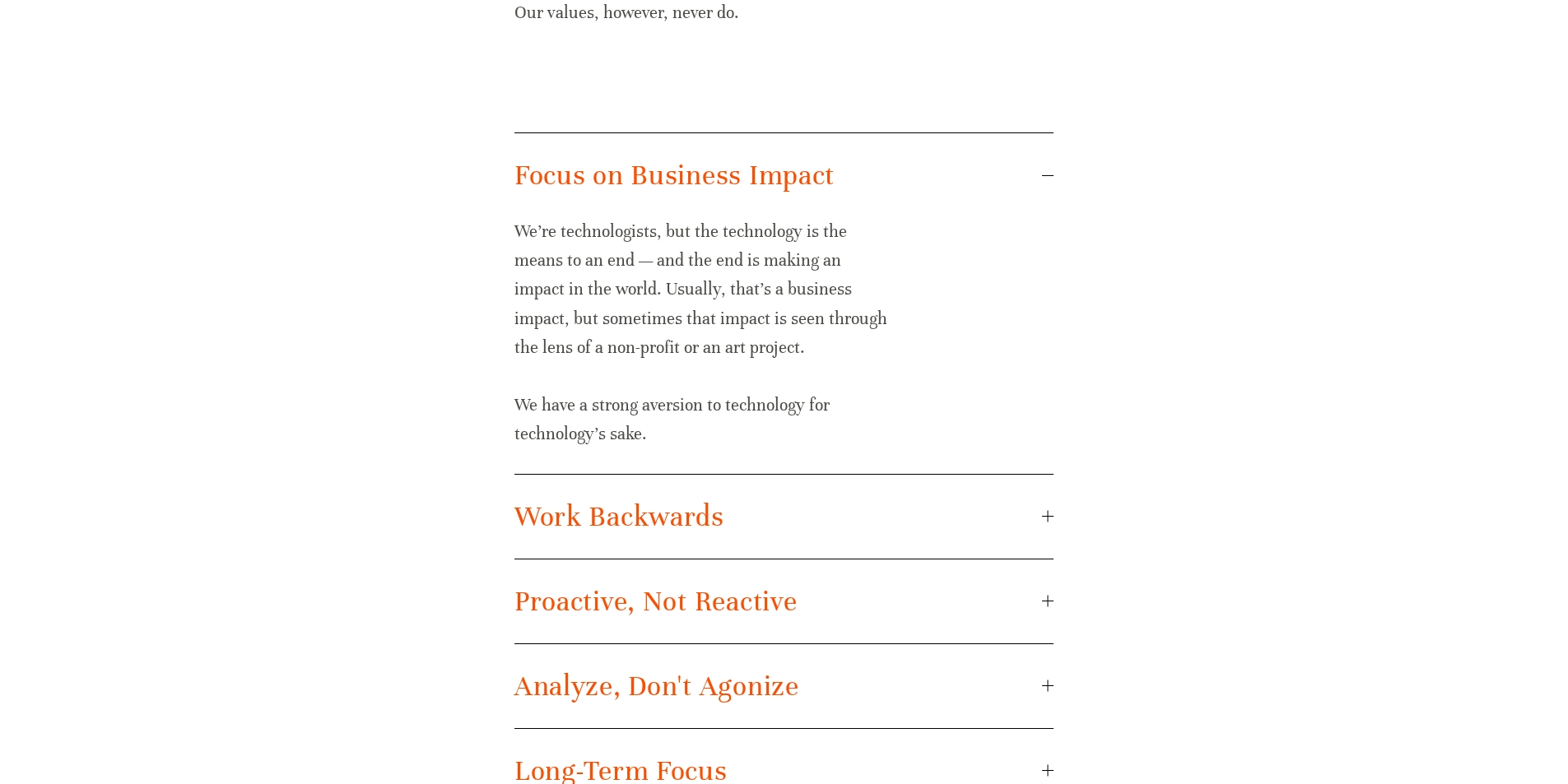
scroll to position [988, 0]
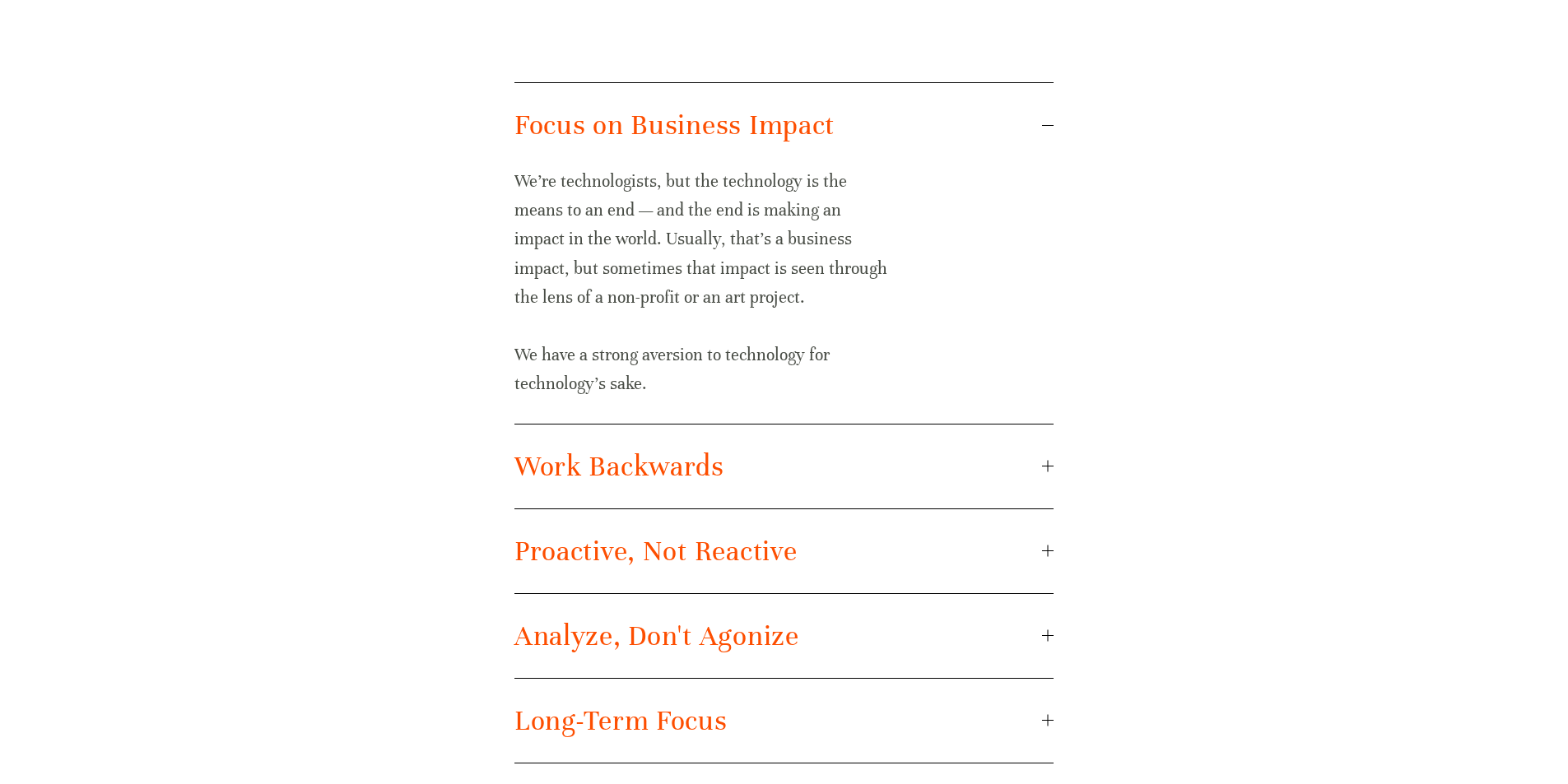
click at [933, 469] on span "Work Backwards" at bounding box center [778, 467] width 528 height 35
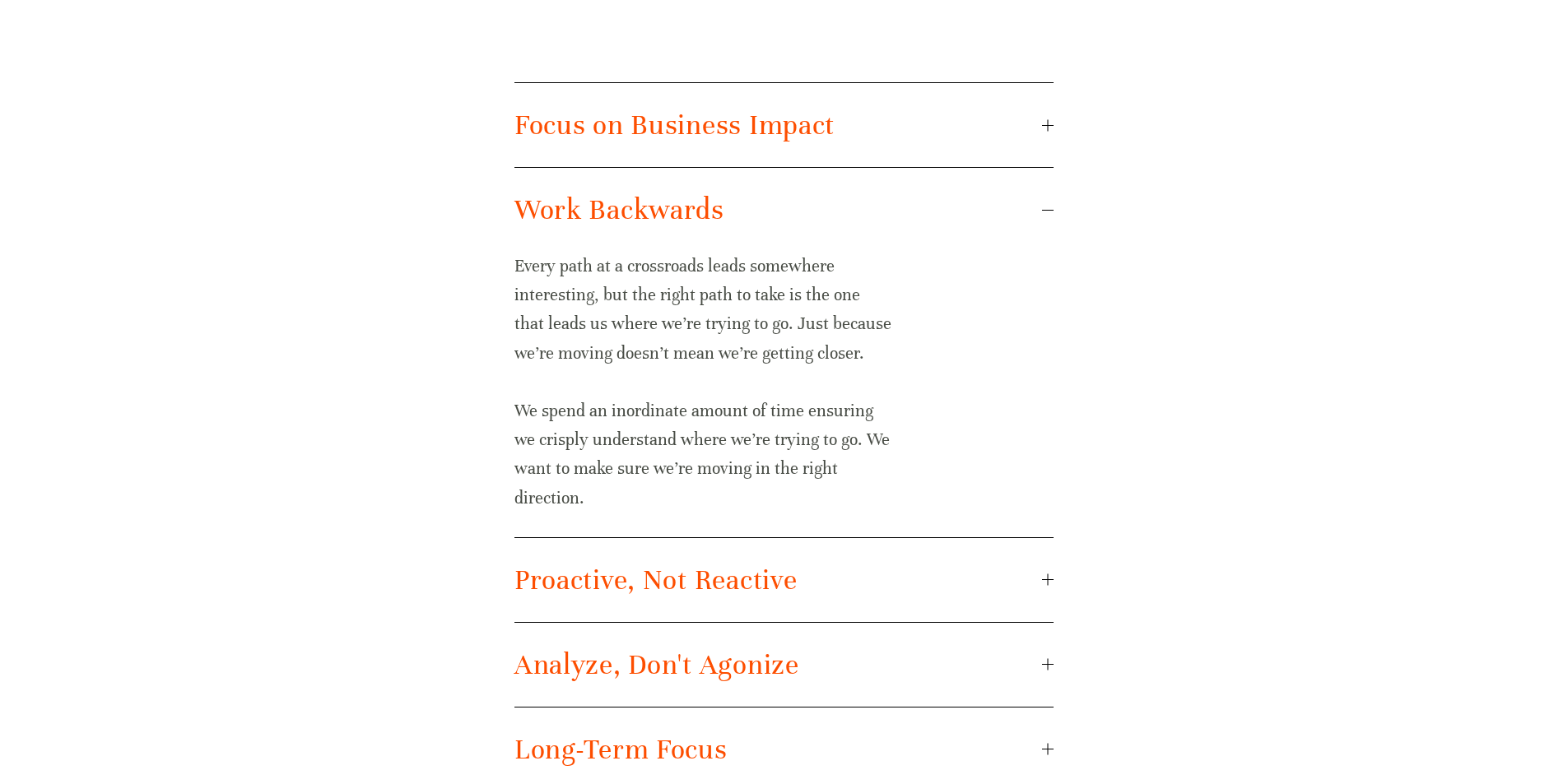
click at [866, 135] on span "Focus on Business Impact" at bounding box center [778, 126] width 528 height 35
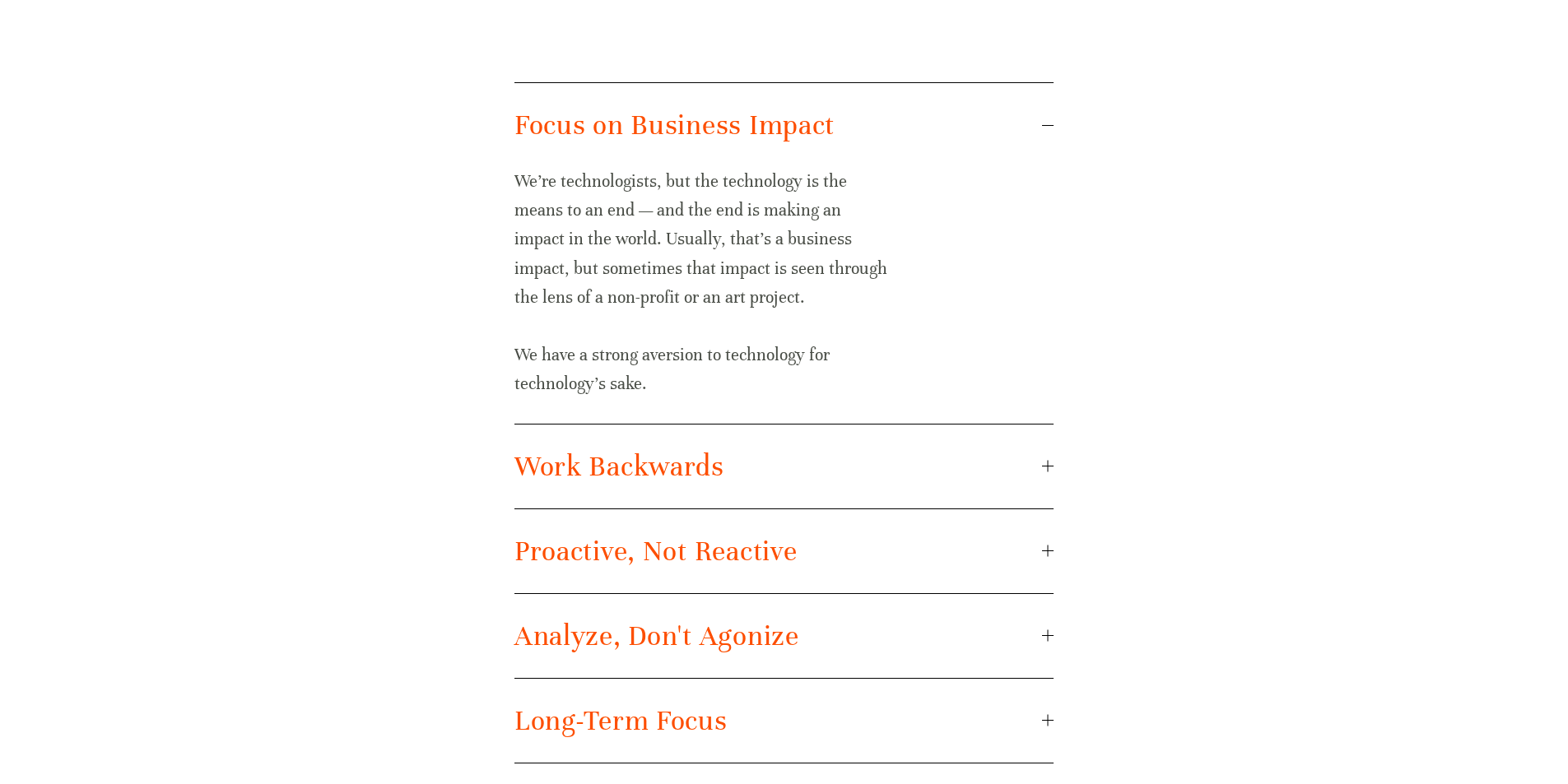
click at [910, 448] on button "Work Backwards" at bounding box center [784, 466] width 539 height 84
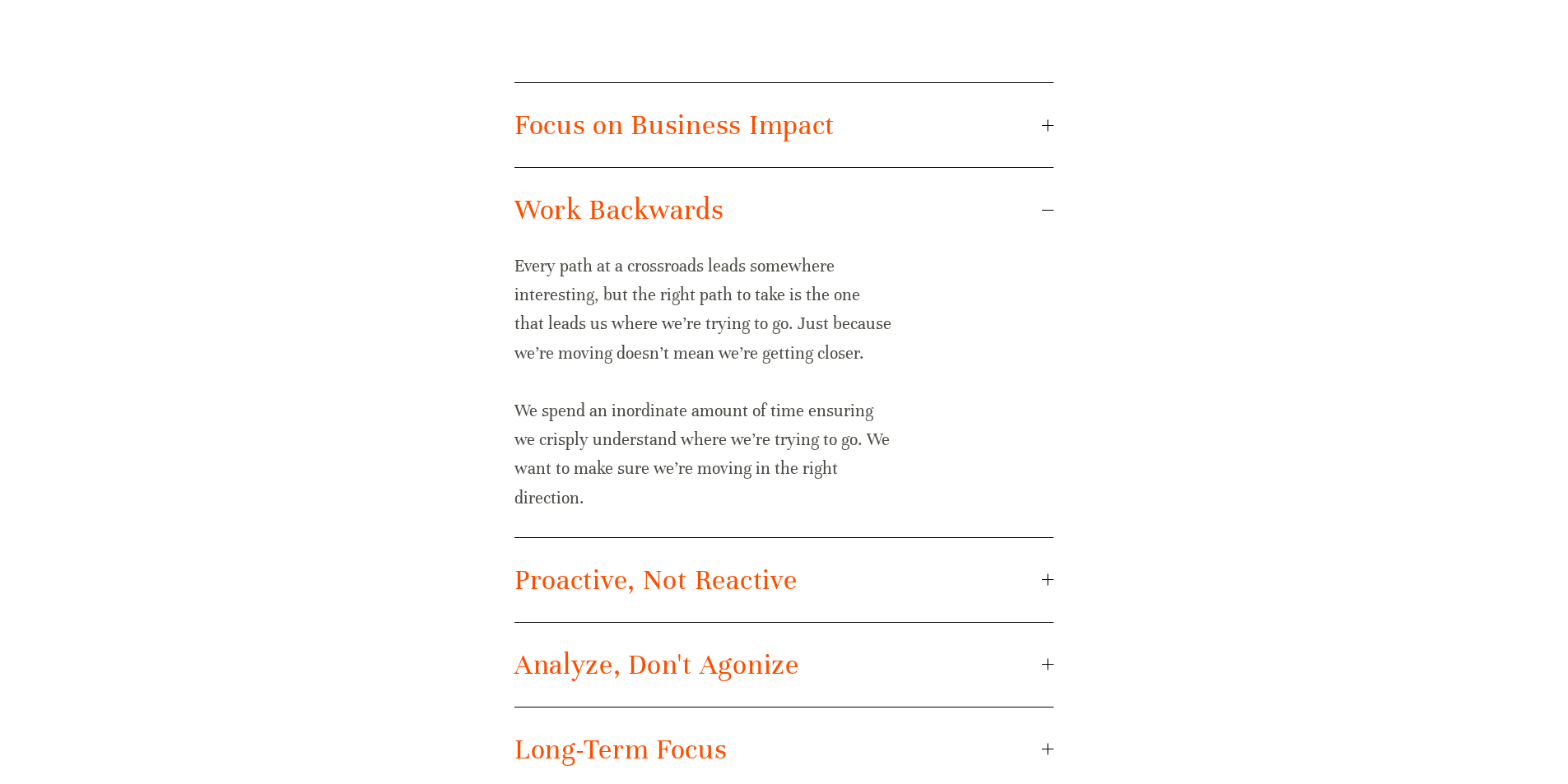
click at [888, 566] on span "Proactive, Not Reactive" at bounding box center [778, 580] width 528 height 35
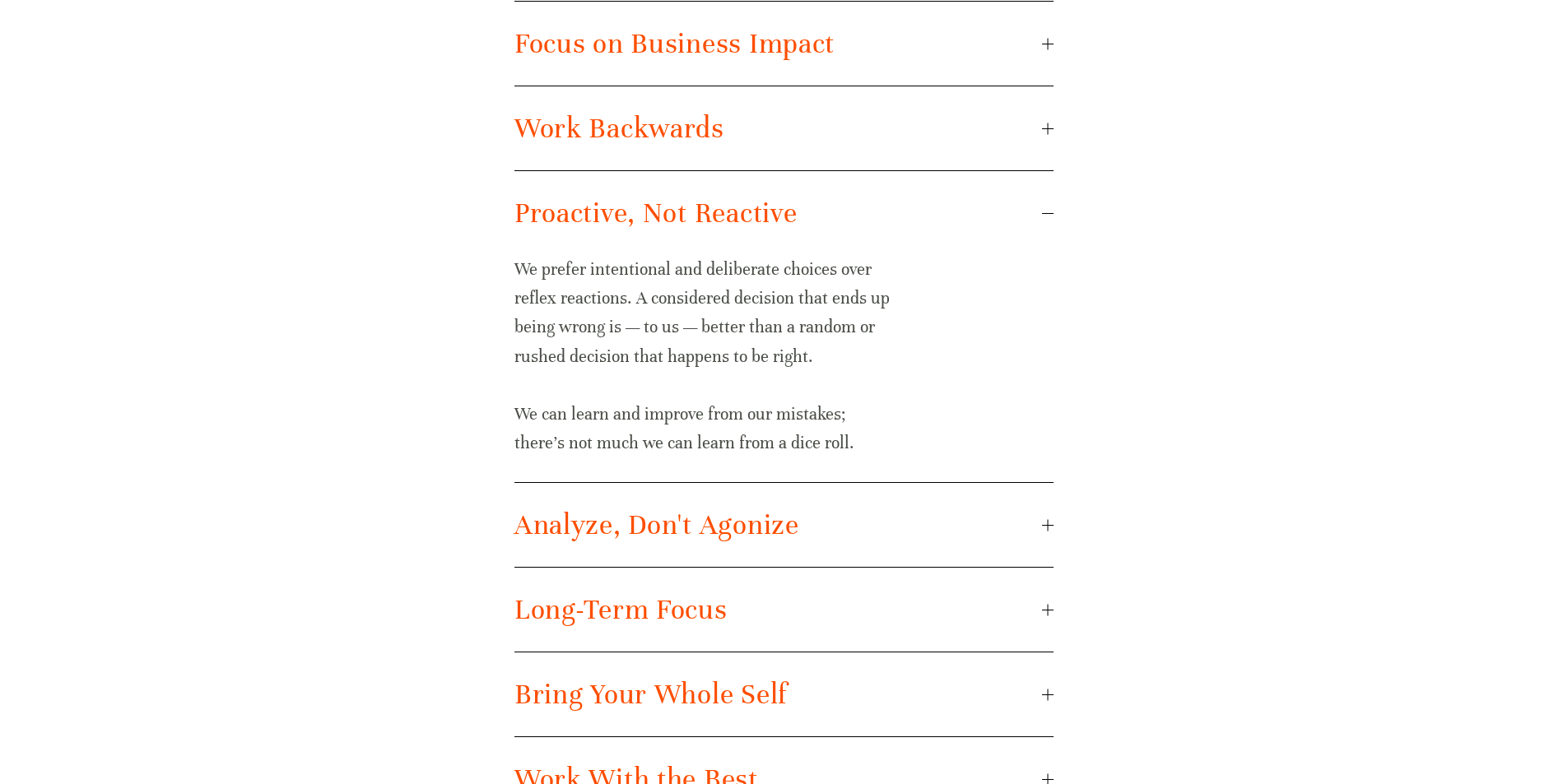
scroll to position [1070, 0]
click at [904, 530] on span "Analyze, Don't Agonize" at bounding box center [778, 524] width 528 height 35
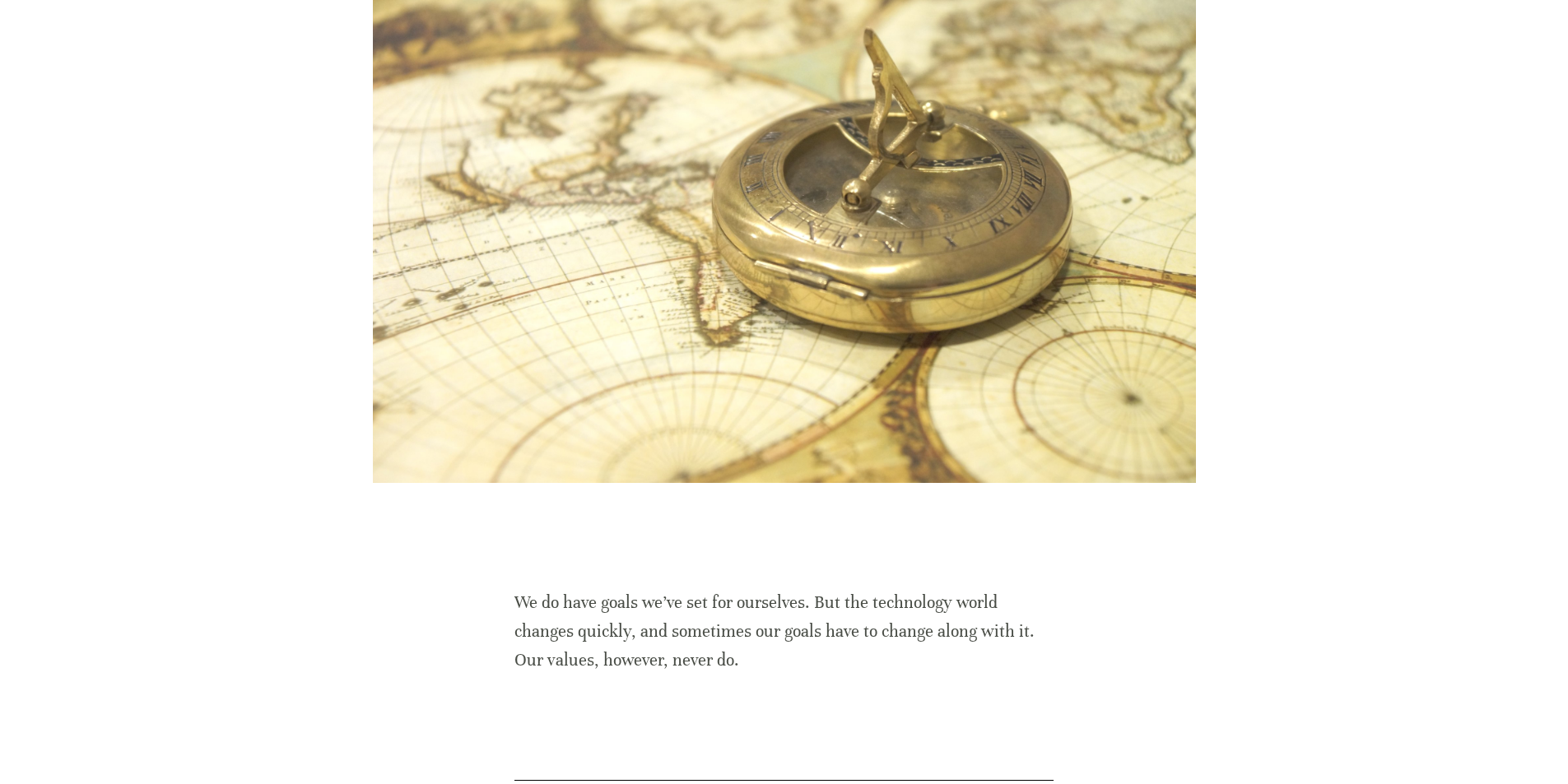
scroll to position [0, 0]
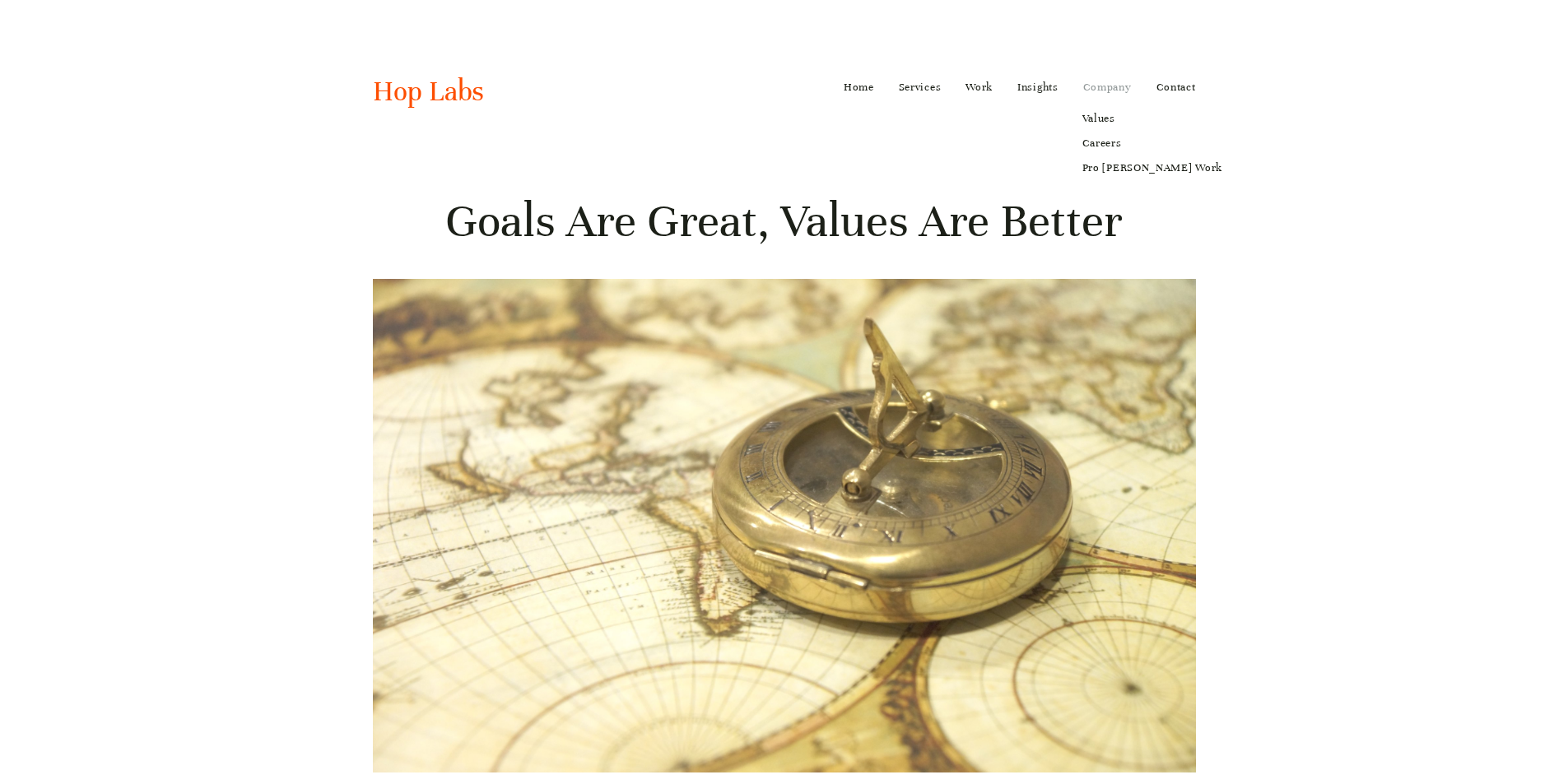
click at [1112, 90] on link "Company" at bounding box center [1107, 87] width 48 height 26
click at [1107, 146] on link "Careers" at bounding box center [1152, 143] width 163 height 25
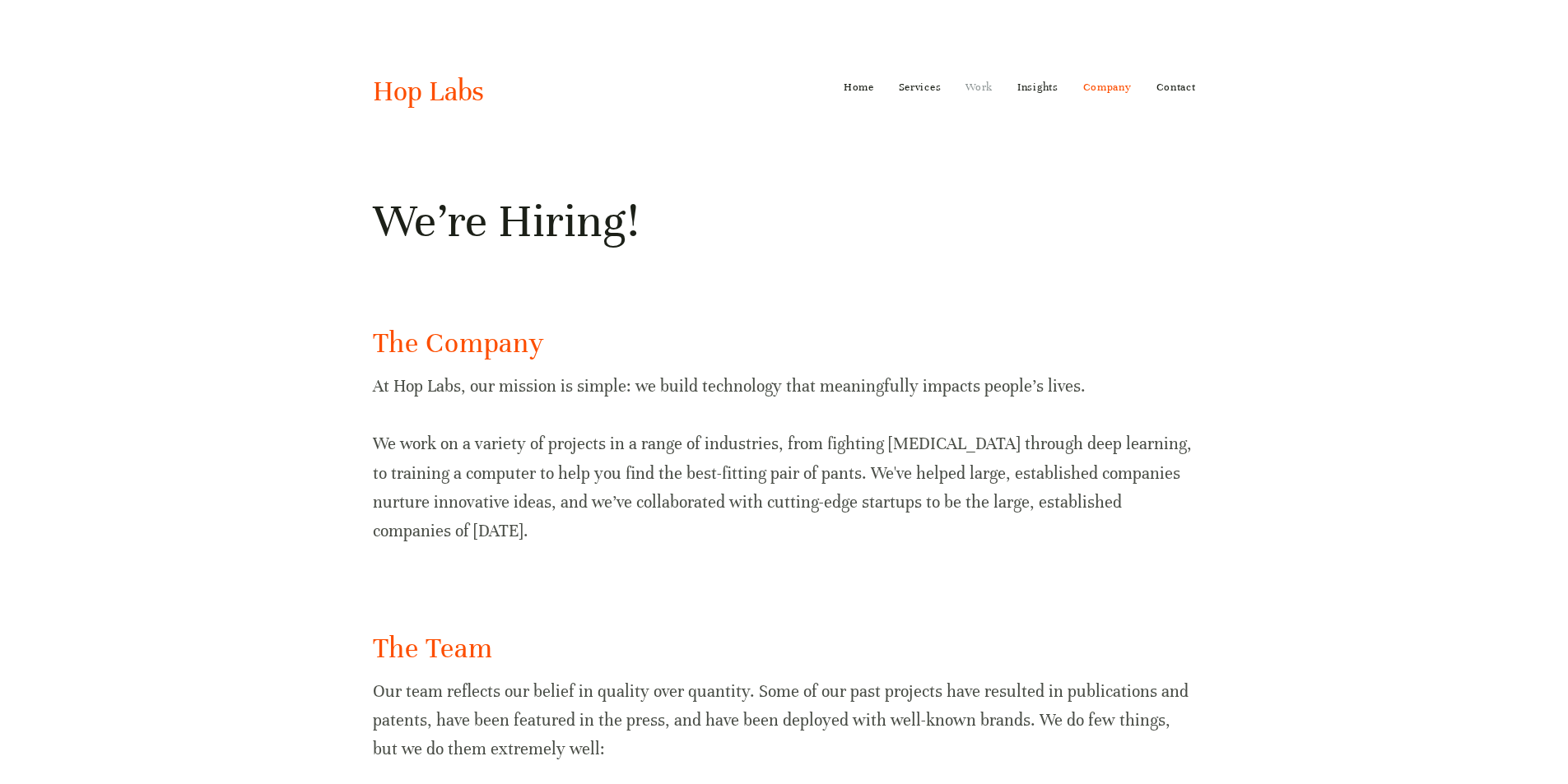
click at [976, 86] on link "Work" at bounding box center [979, 87] width 27 height 26
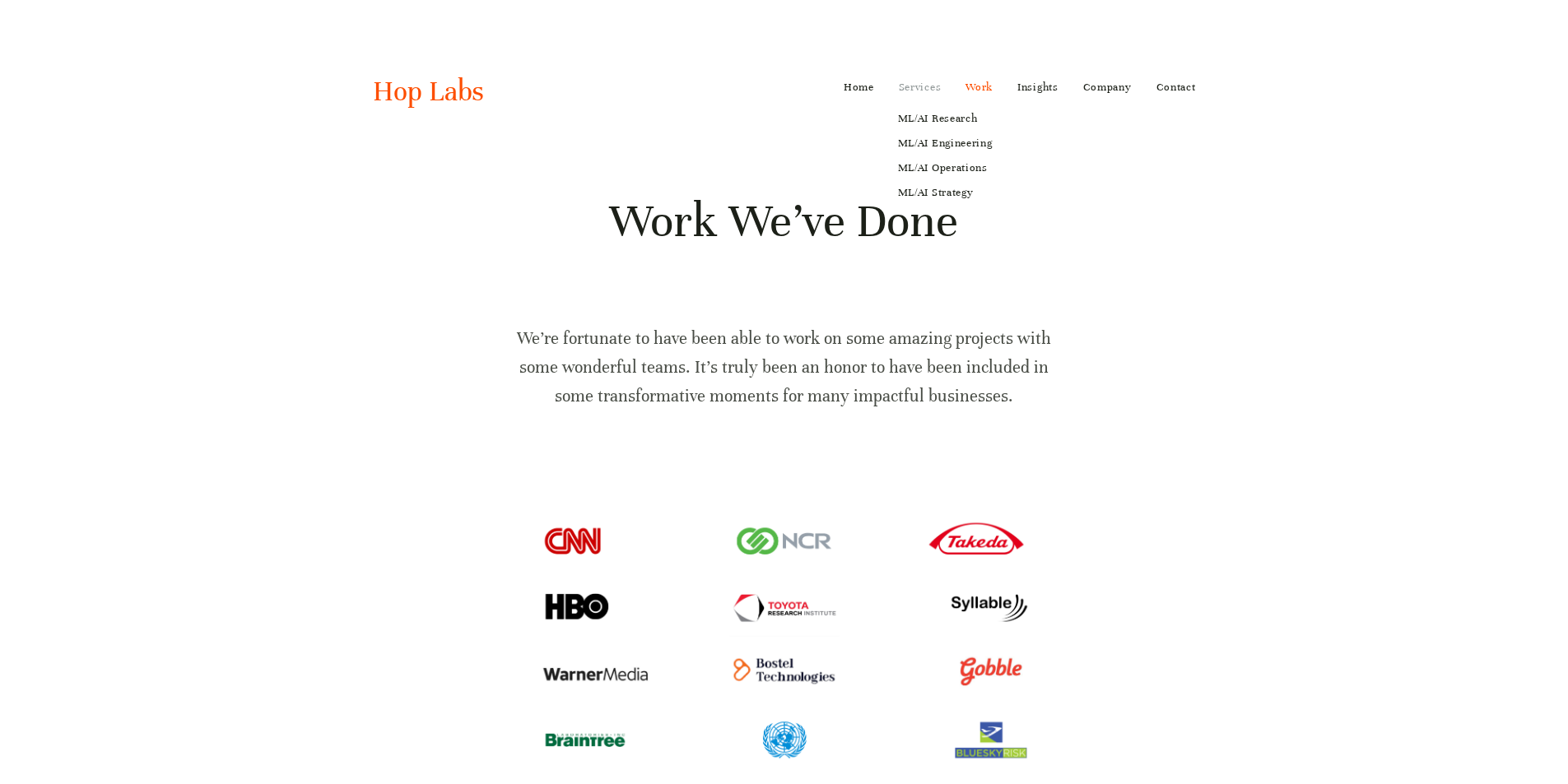
click at [921, 86] on link "Services" at bounding box center [920, 87] width 43 height 26
click at [863, 85] on link "Home" at bounding box center [858, 87] width 30 height 26
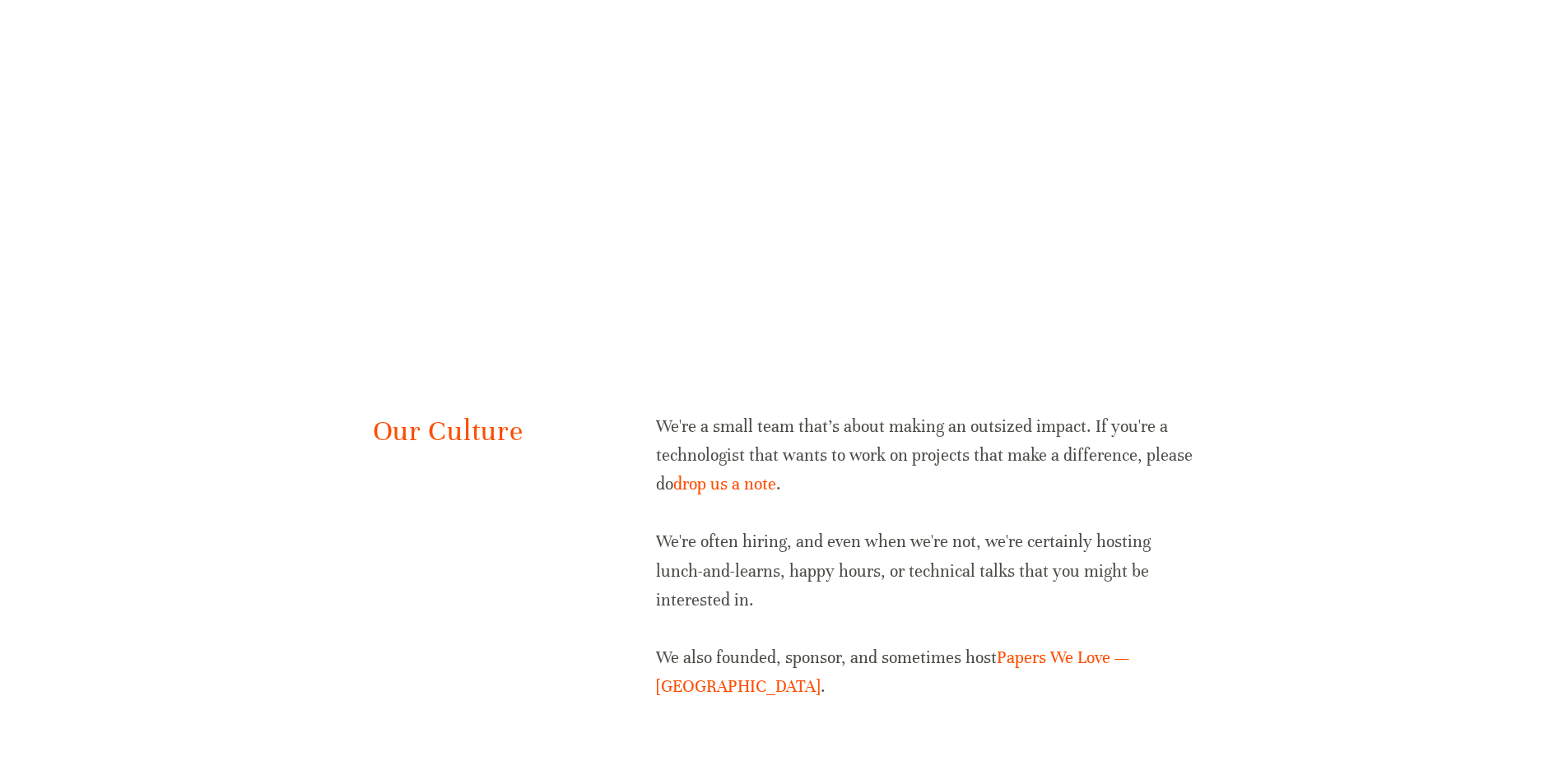
scroll to position [3191, 0]
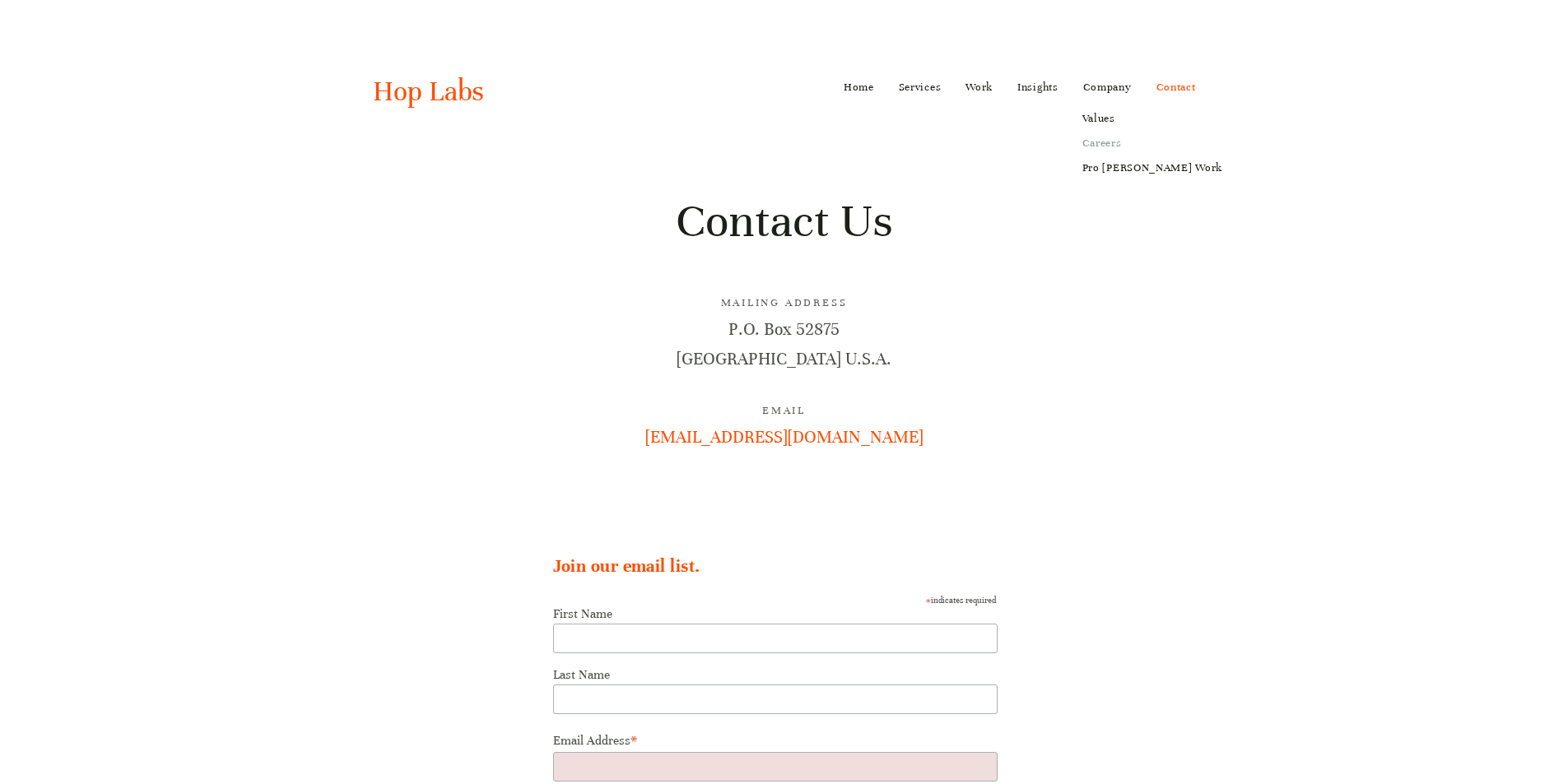
click at [1093, 145] on link "Careers" at bounding box center [1152, 143] width 163 height 25
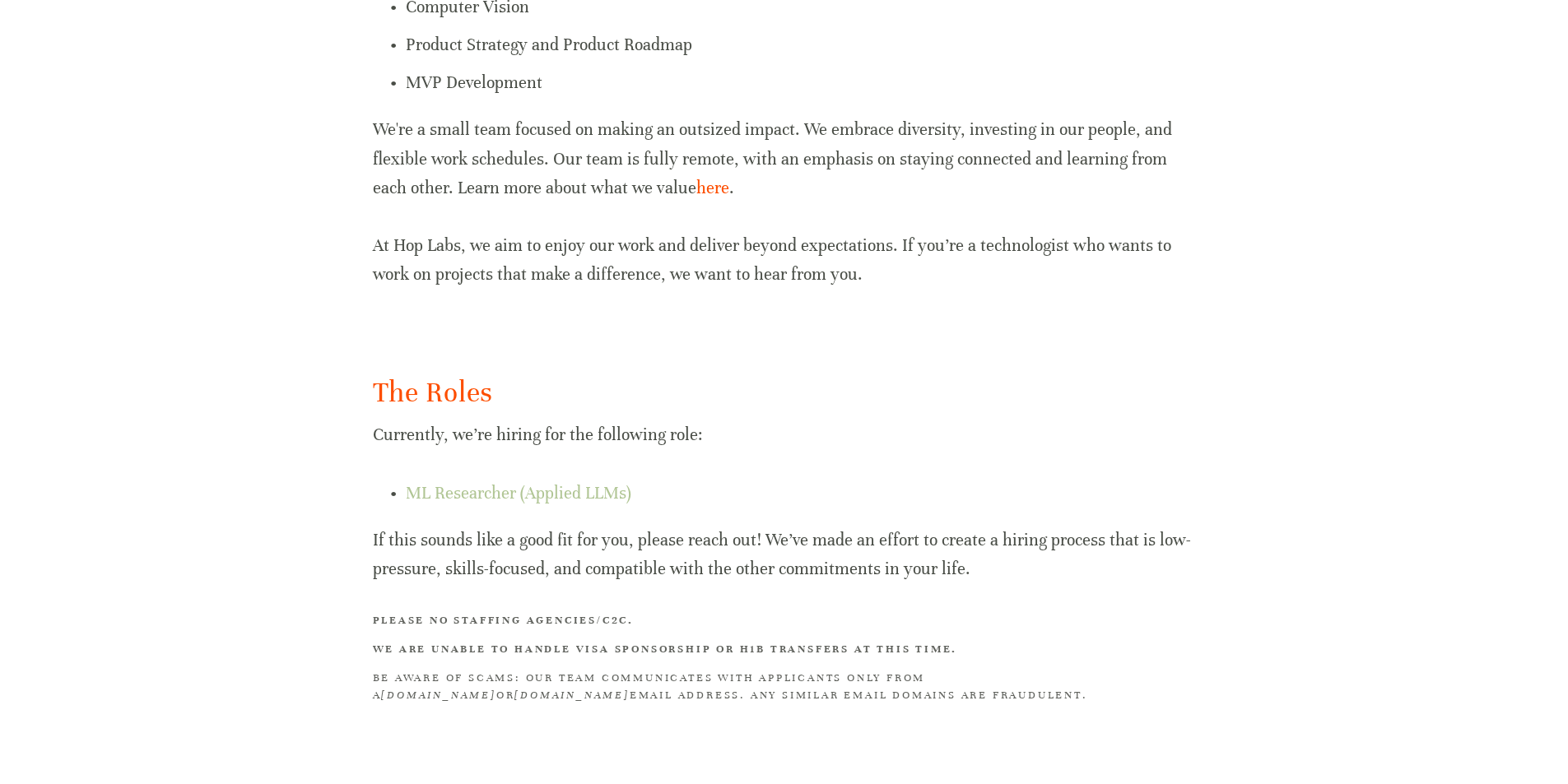
scroll to position [900, 0]
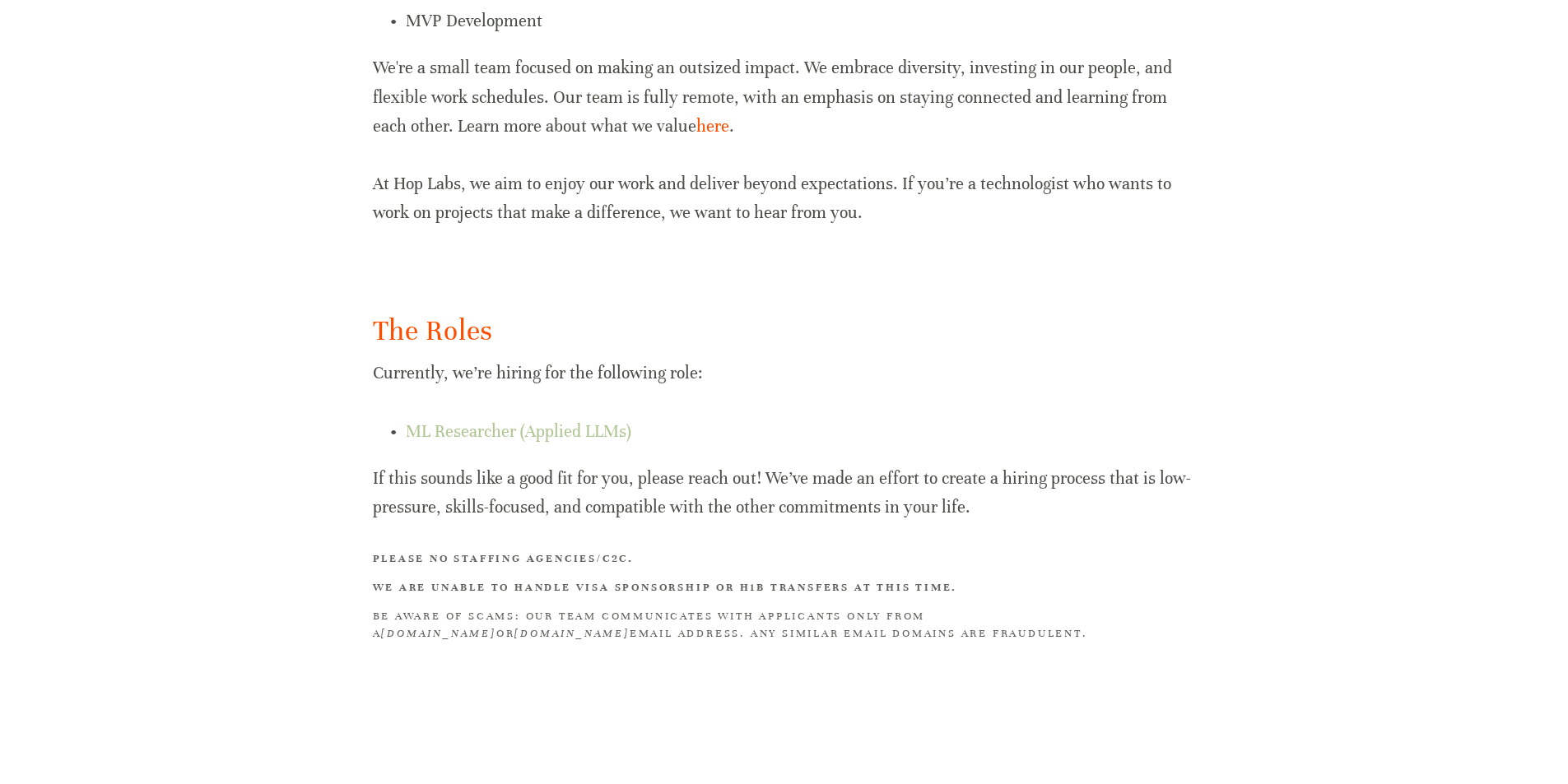
click at [582, 479] on p "If this sounds like a good fit for you, please reach out! We’ve made an effort …" at bounding box center [784, 493] width 823 height 58
click at [591, 437] on link "ML Researcher (Applied LLMs)" at bounding box center [518, 431] width 225 height 20
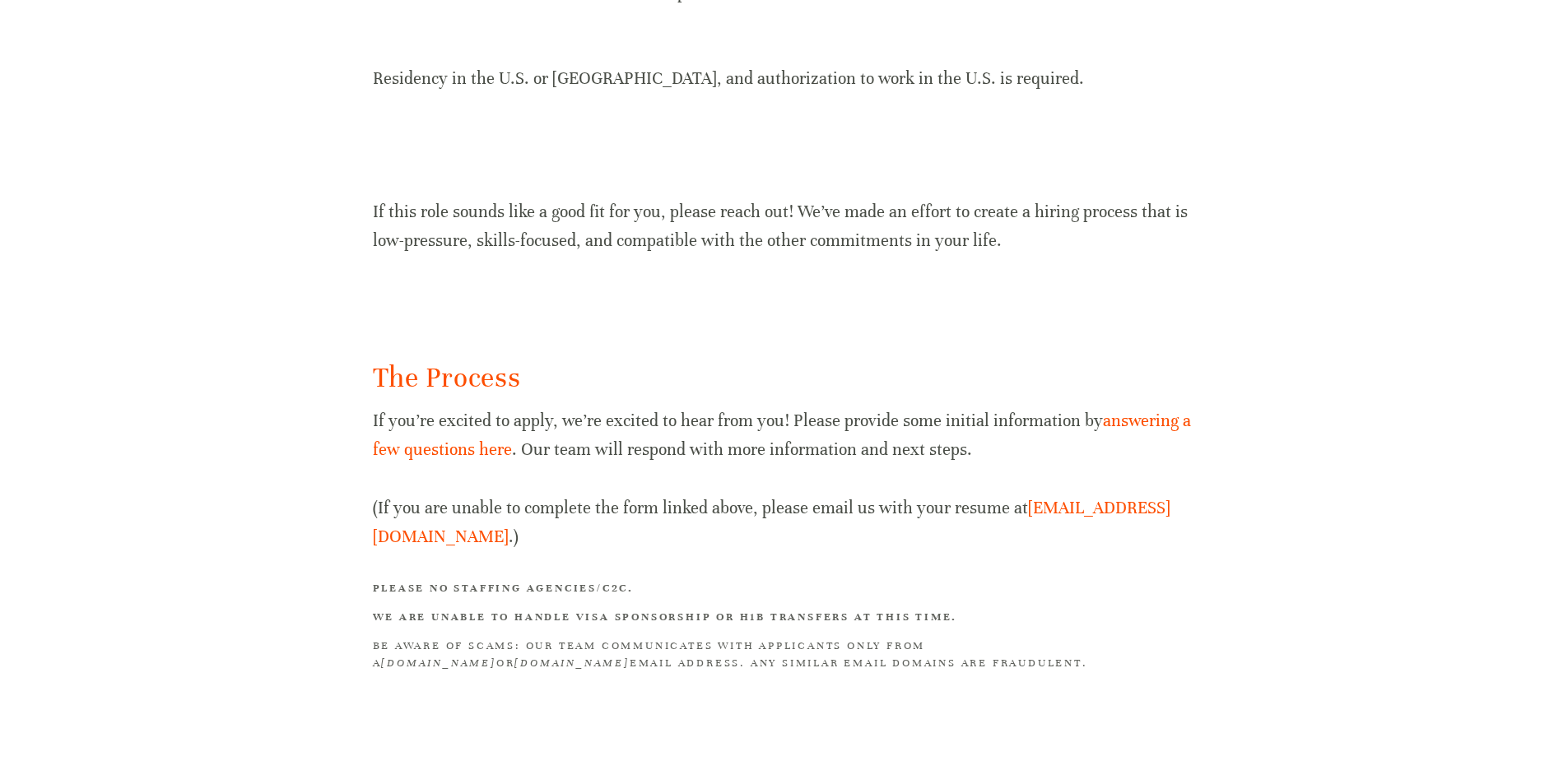
scroll to position [1658, 0]
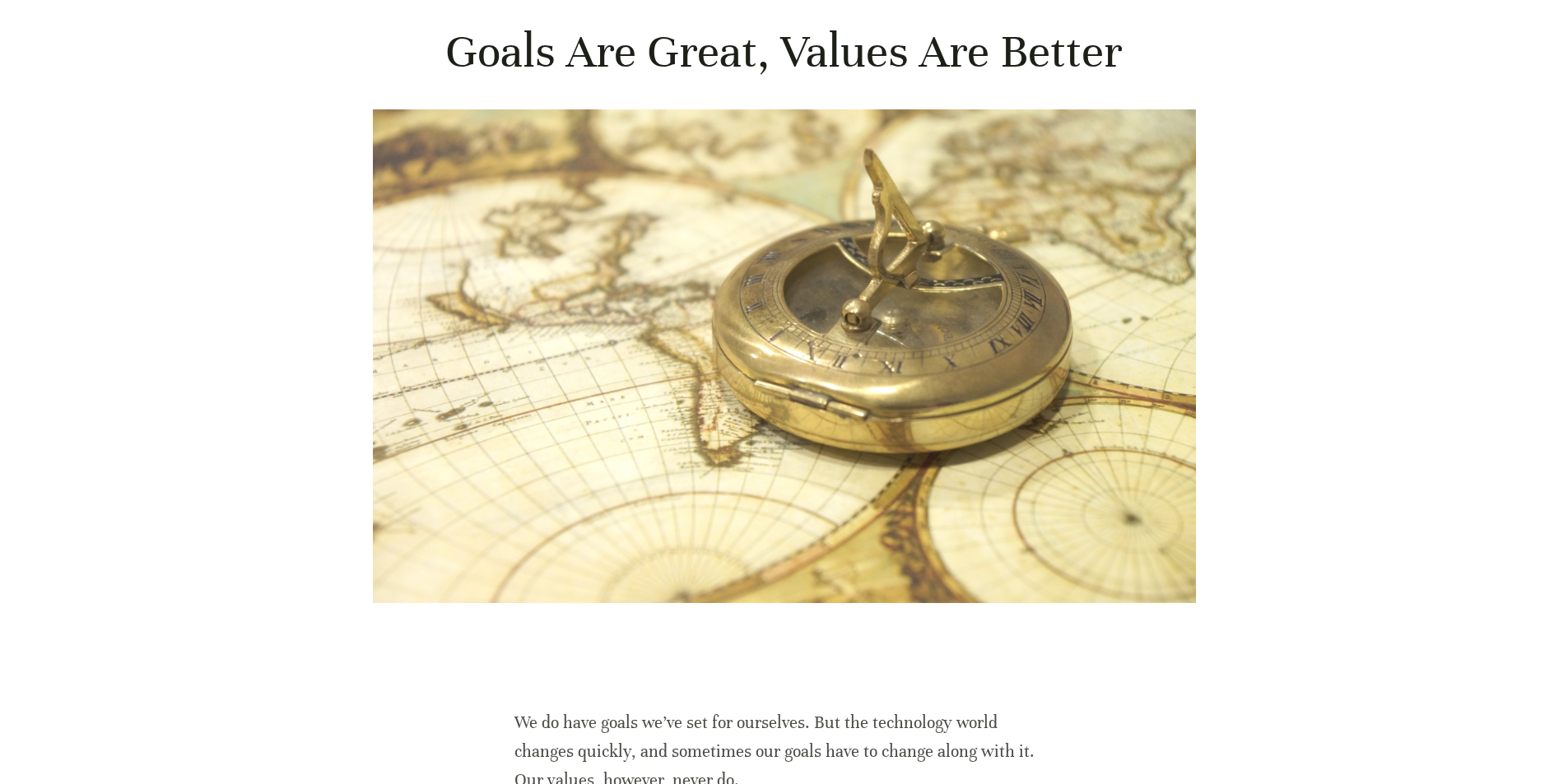
scroll to position [330, 0]
